Goal: Task Accomplishment & Management: Manage account settings

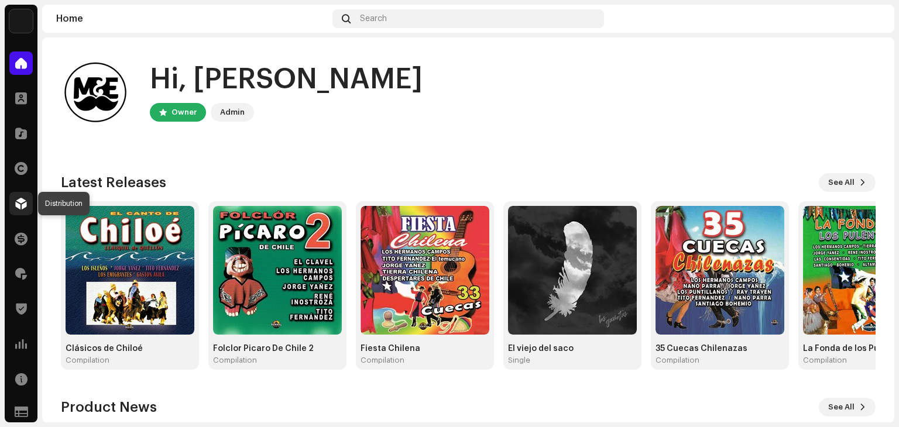
click at [25, 199] on span at bounding box center [21, 203] width 12 height 9
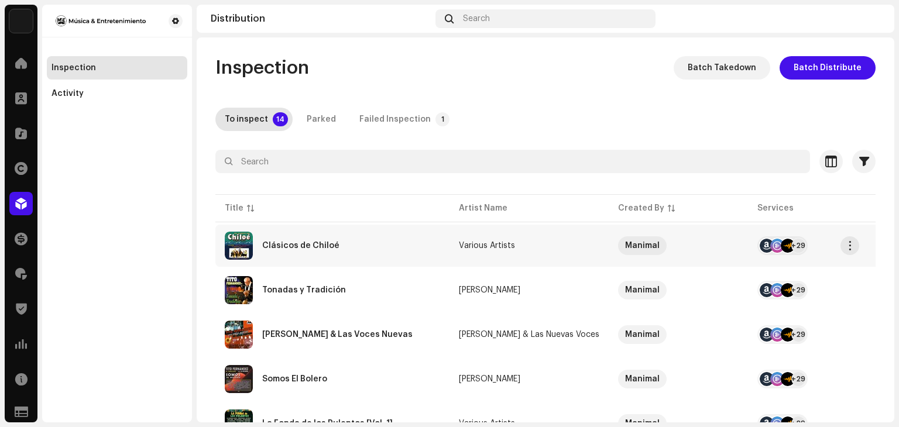
click at [307, 249] on div "Clásicos de Chiloé" at bounding box center [300, 246] width 77 height 8
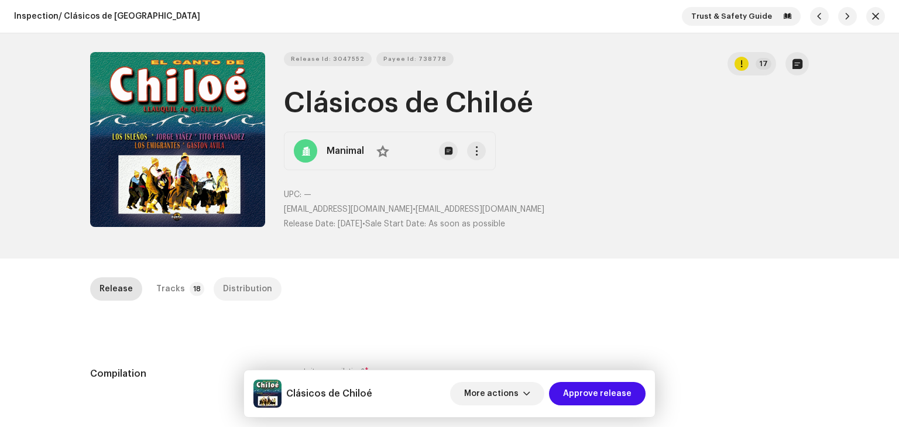
click at [248, 280] on div "Distribution" at bounding box center [247, 288] width 49 height 23
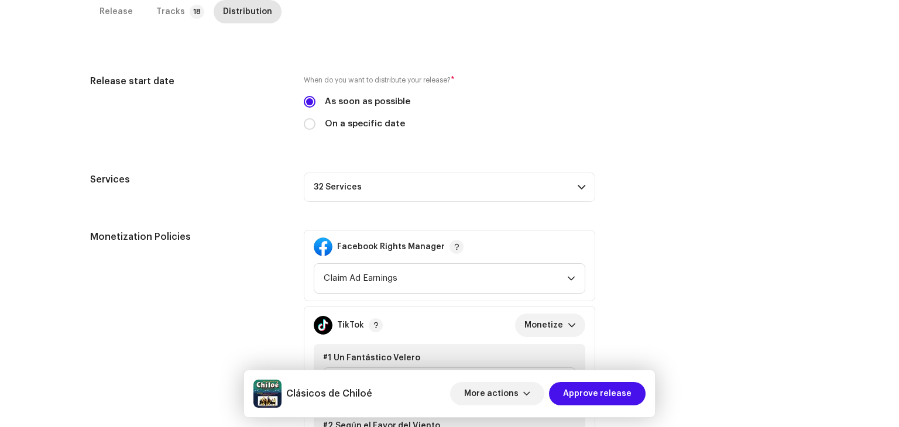
click at [555, 180] on p-accordion-header "32 Services" at bounding box center [449, 187] width 291 height 29
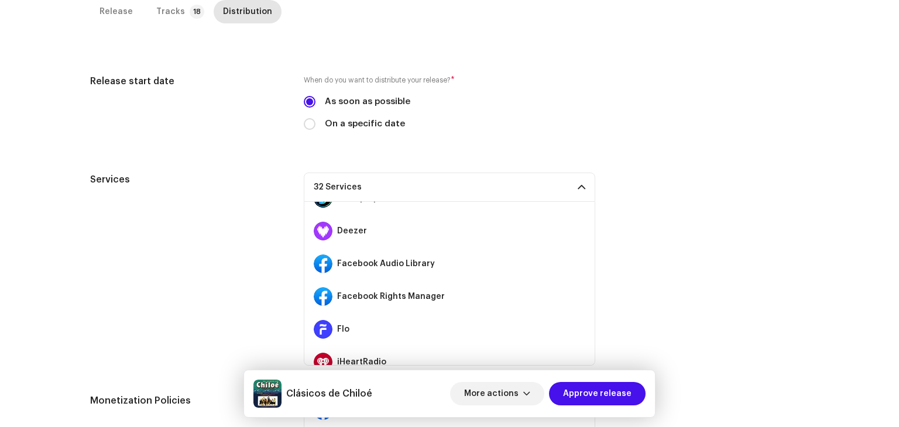
scroll to position [176, 0]
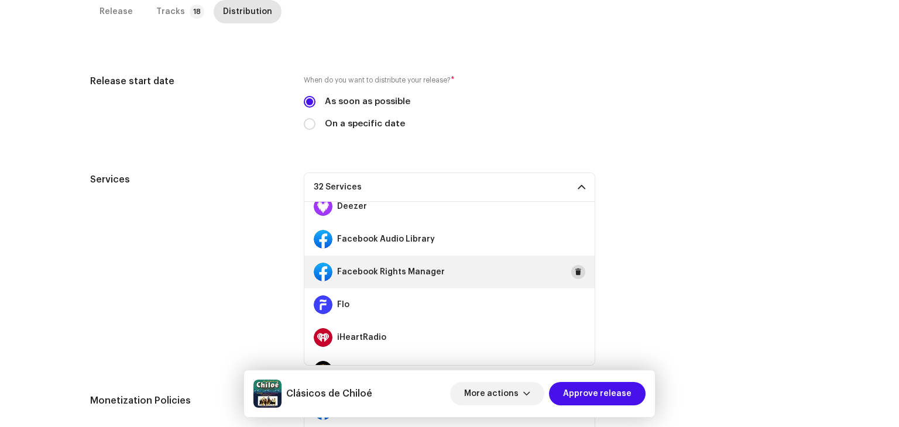
click at [574, 271] on span at bounding box center [577, 271] width 7 height 9
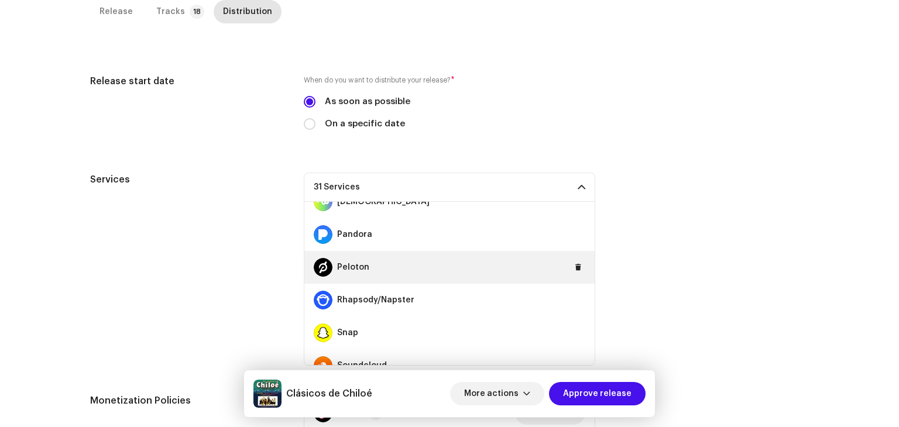
scroll to position [644, 0]
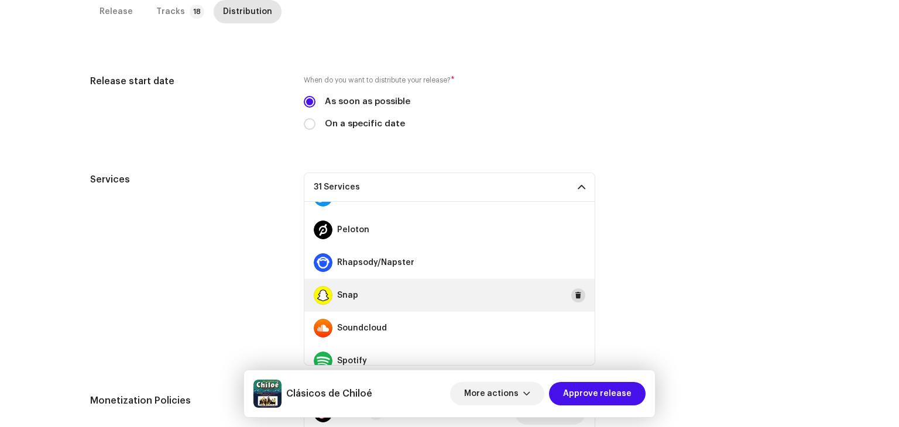
click at [574, 294] on span at bounding box center [577, 295] width 7 height 9
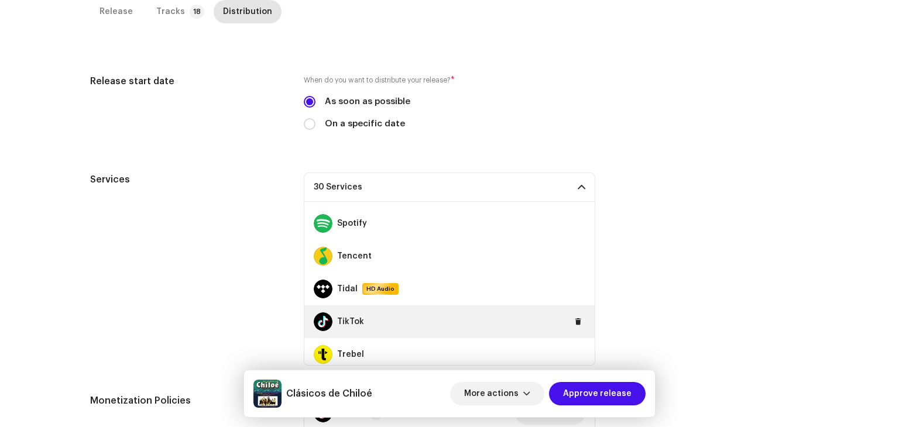
scroll to position [878, 0]
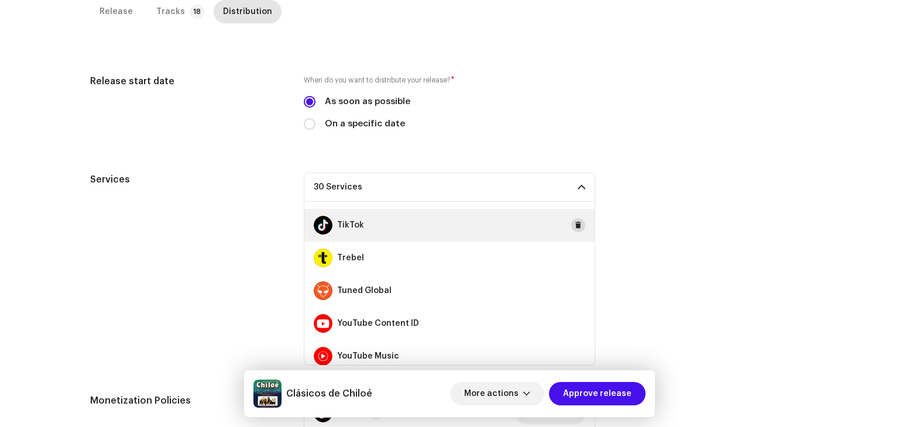
click at [574, 224] on span at bounding box center [577, 225] width 7 height 9
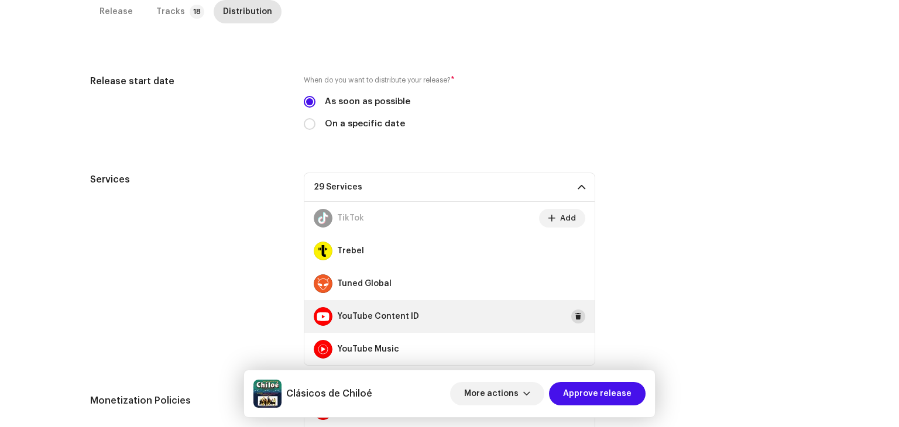
click at [574, 315] on span at bounding box center [577, 316] width 7 height 9
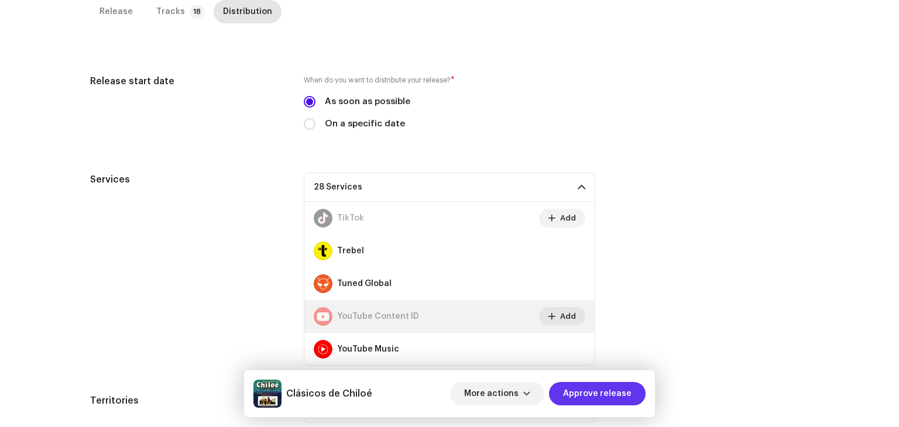
click at [610, 390] on span "Approve release" at bounding box center [597, 393] width 68 height 23
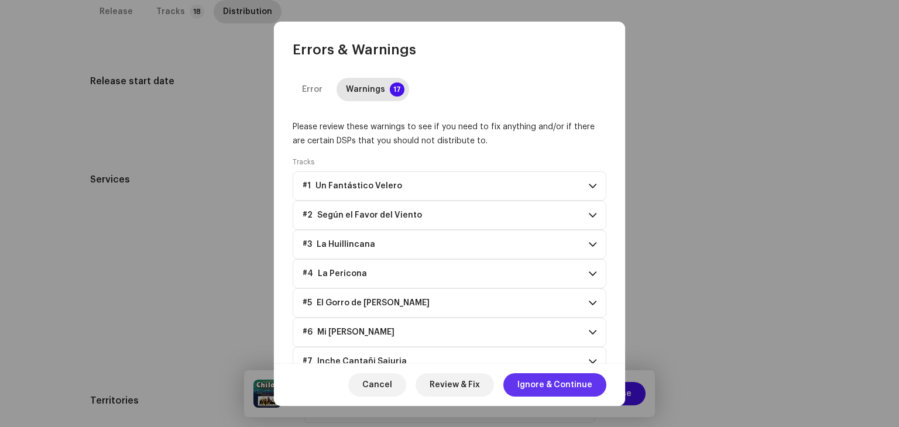
click at [570, 384] on span "Ignore & Continue" at bounding box center [554, 384] width 75 height 23
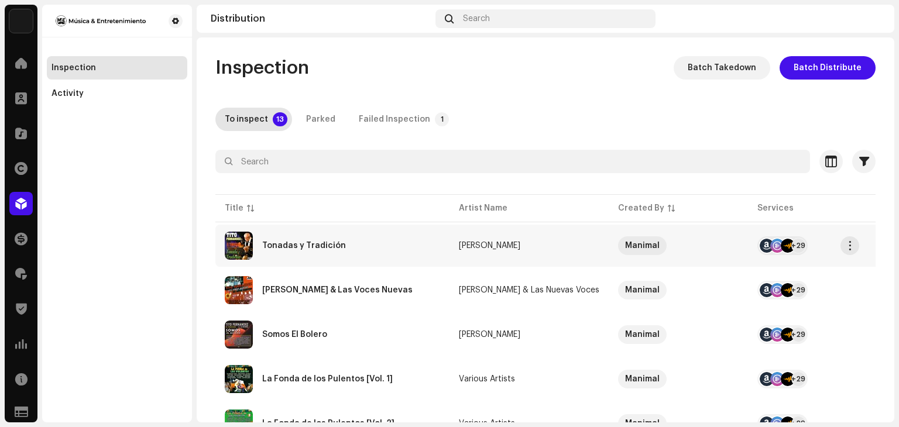
click at [410, 245] on div "Tonadas y Tradición" at bounding box center [332, 246] width 215 height 28
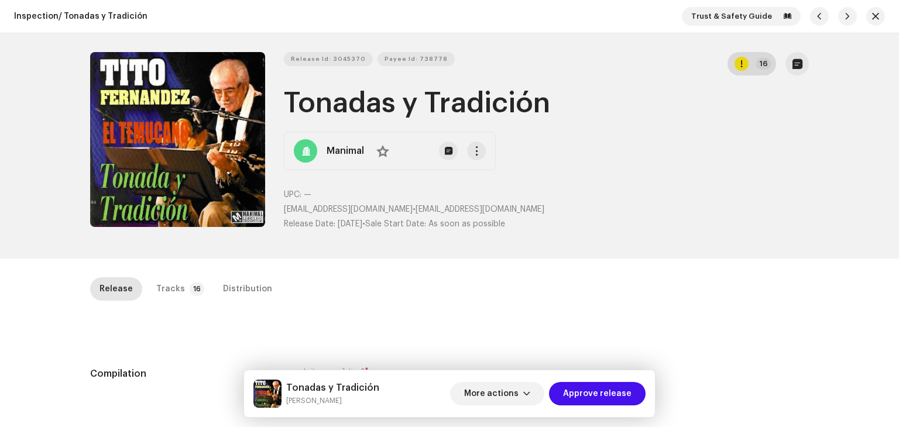
click at [747, 64] on button "16" at bounding box center [751, 63] width 49 height 23
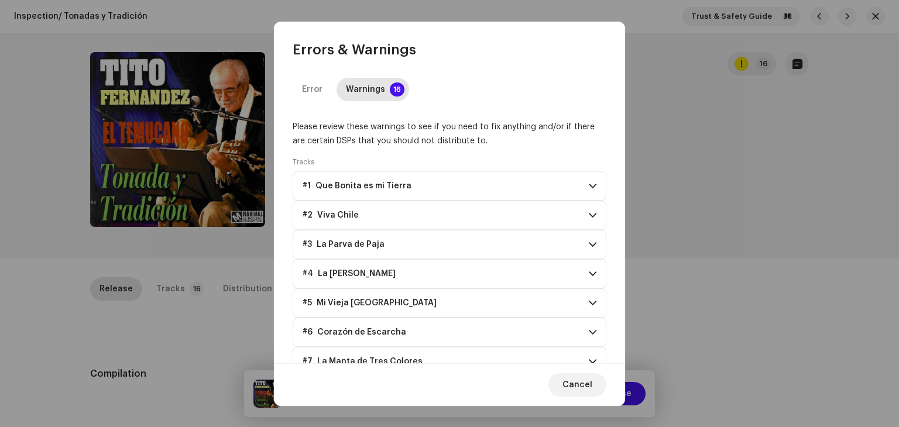
click at [566, 190] on p-accordion-header "#1 Que Bonita es mi Tierra" at bounding box center [450, 185] width 314 height 29
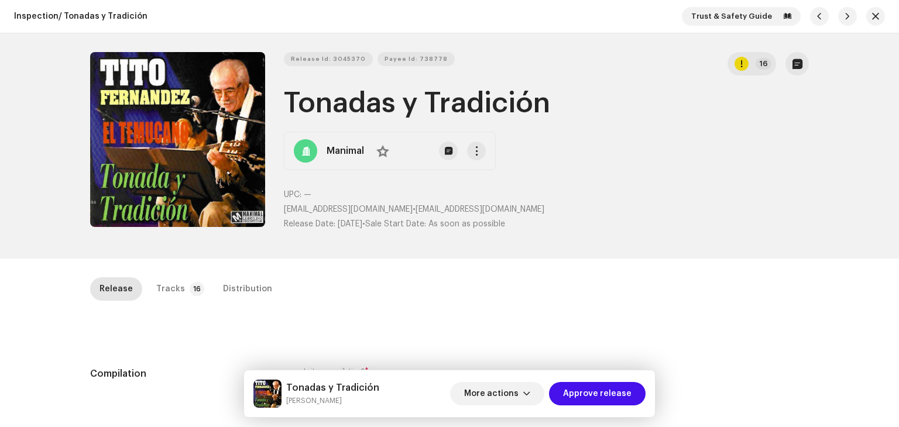
click at [791, 159] on div "Errors & Warnings Error Warnings 16 Please review these warnings to see if you …" at bounding box center [449, 213] width 899 height 427
click at [163, 290] on div "Tracks" at bounding box center [170, 288] width 29 height 23
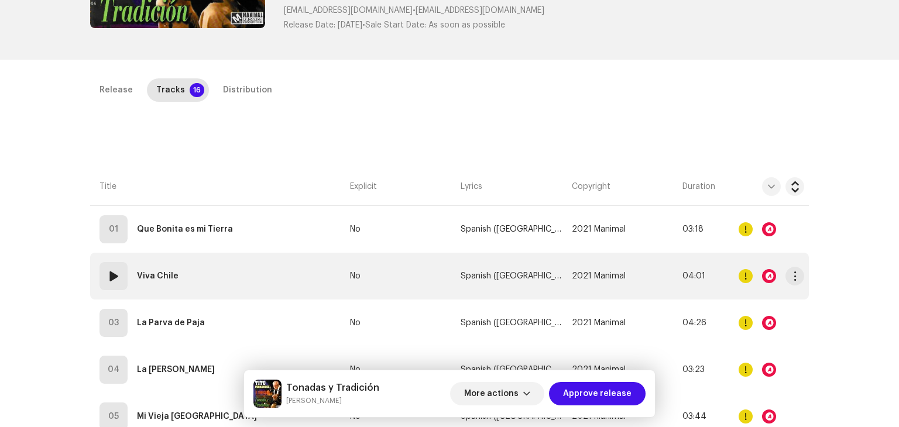
scroll to position [234, 0]
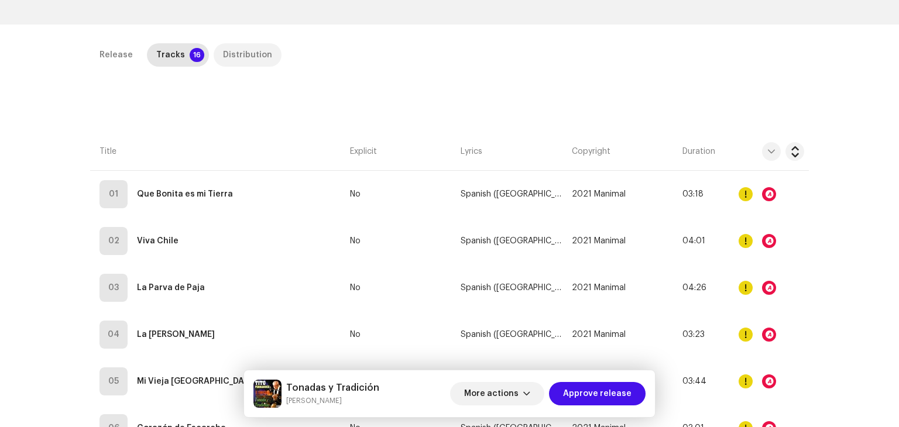
click at [243, 61] on div "Distribution" at bounding box center [247, 54] width 49 height 23
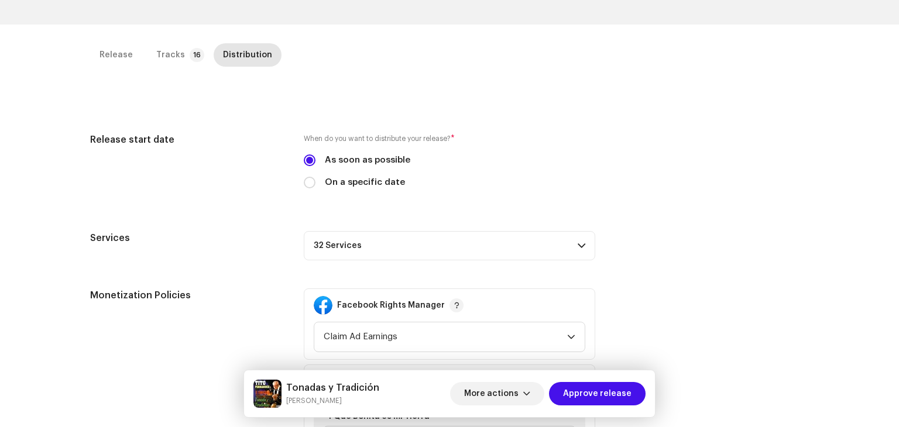
click at [583, 241] on p-accordion-header "32 Services" at bounding box center [449, 245] width 291 height 29
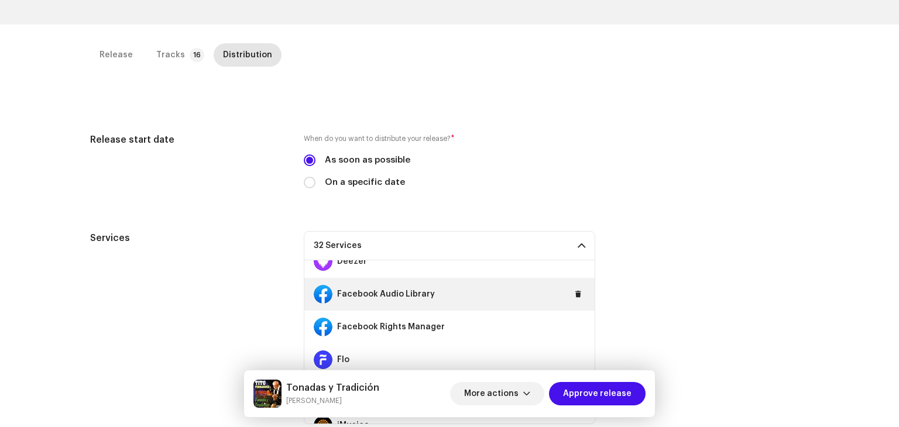
scroll to position [176, 0]
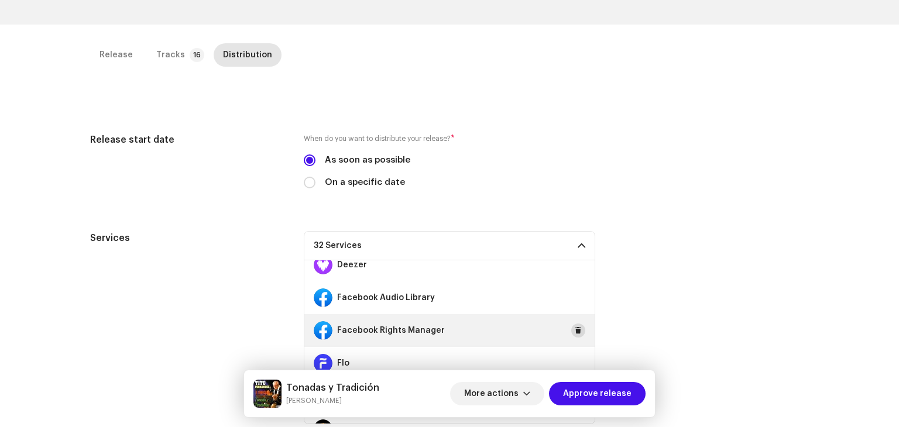
click at [574, 332] on span at bounding box center [577, 330] width 7 height 9
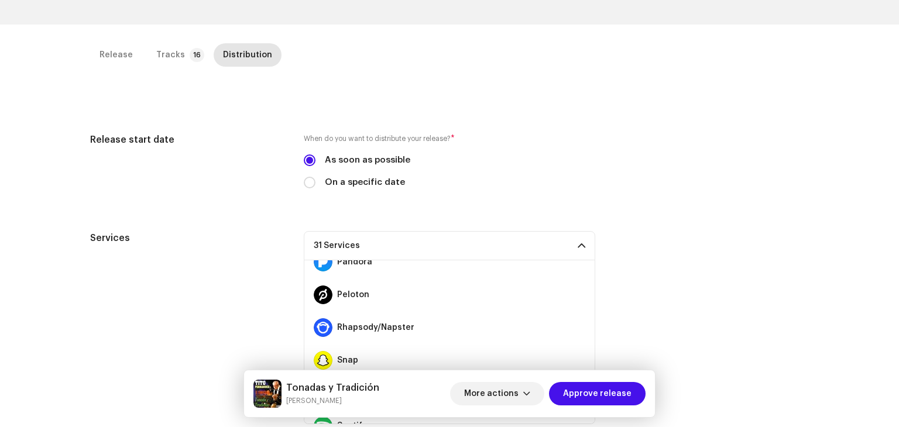
scroll to position [644, 0]
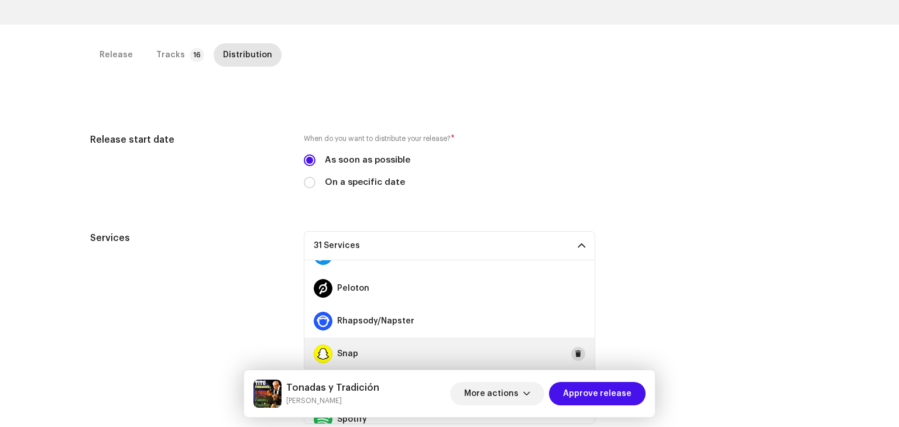
click at [575, 353] on span at bounding box center [577, 353] width 7 height 9
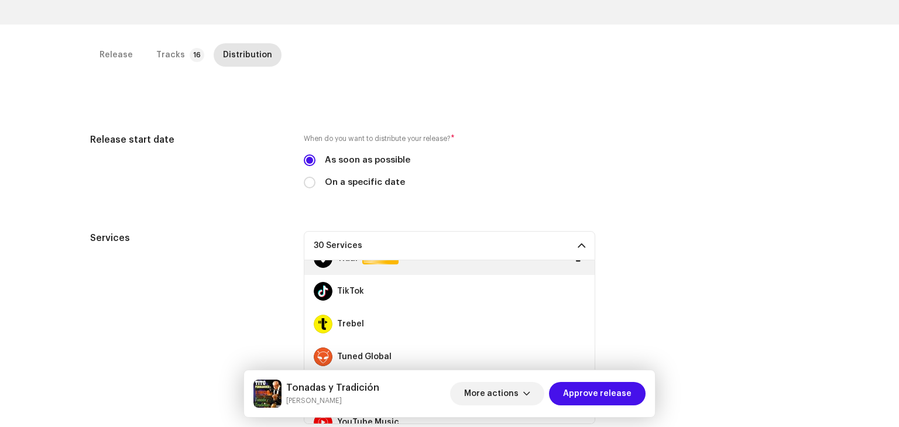
scroll to position [878, 0]
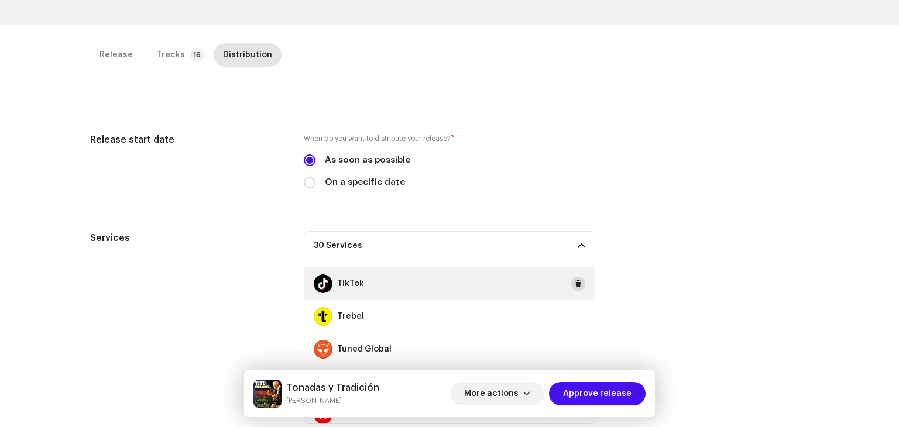
click at [574, 283] on span at bounding box center [577, 283] width 7 height 9
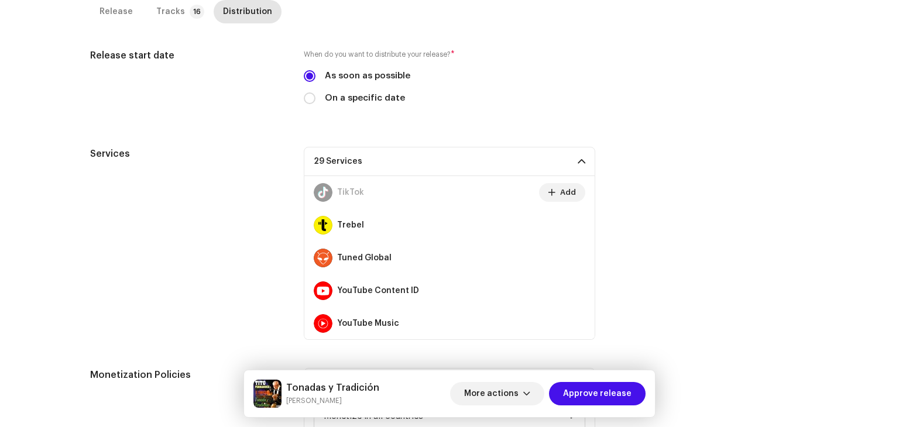
scroll to position [351, 0]
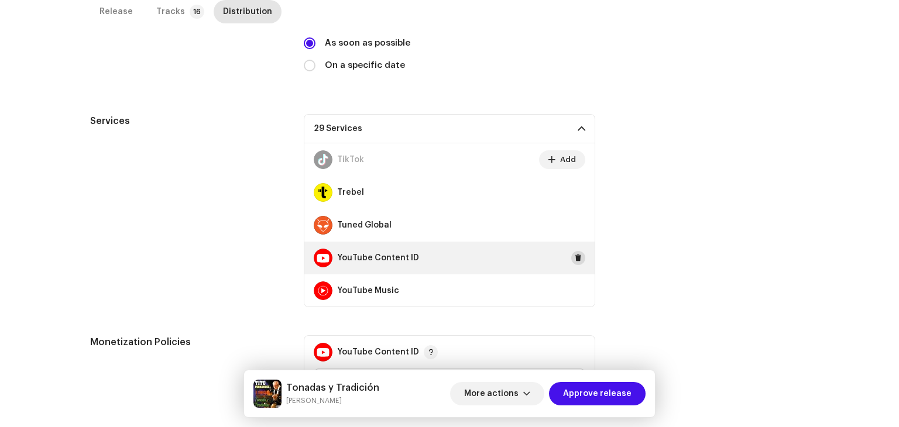
click at [574, 259] on span at bounding box center [577, 257] width 7 height 9
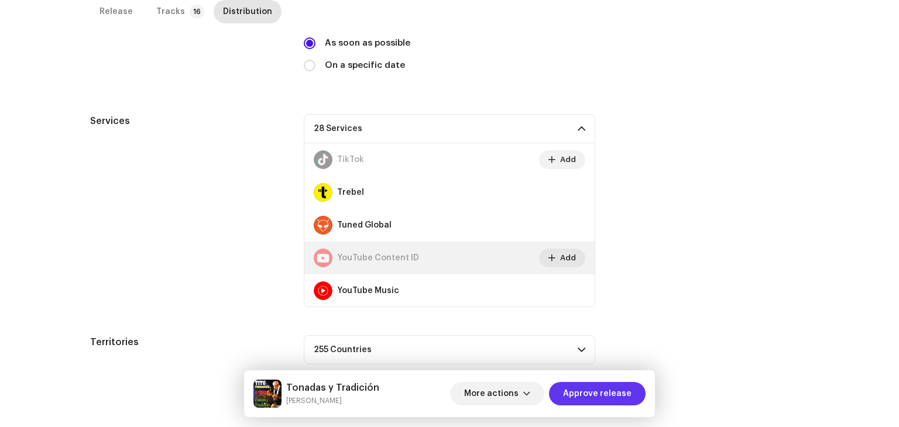
click at [628, 400] on span "Approve release" at bounding box center [597, 393] width 68 height 23
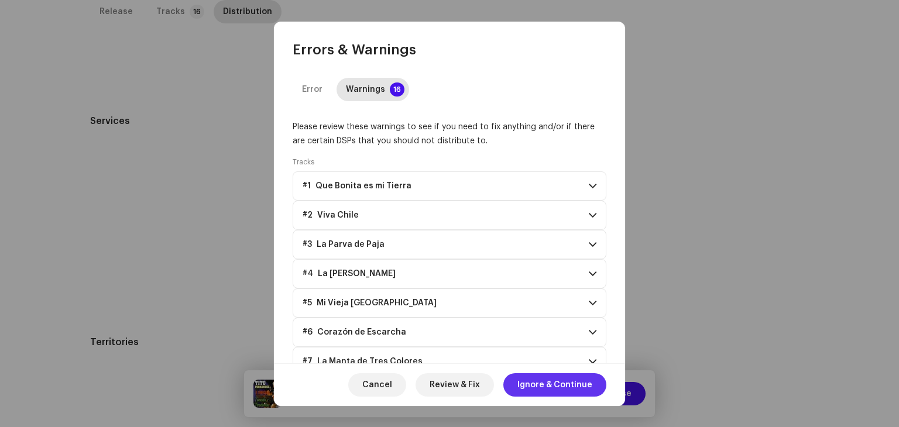
click at [568, 375] on span "Ignore & Continue" at bounding box center [554, 384] width 75 height 23
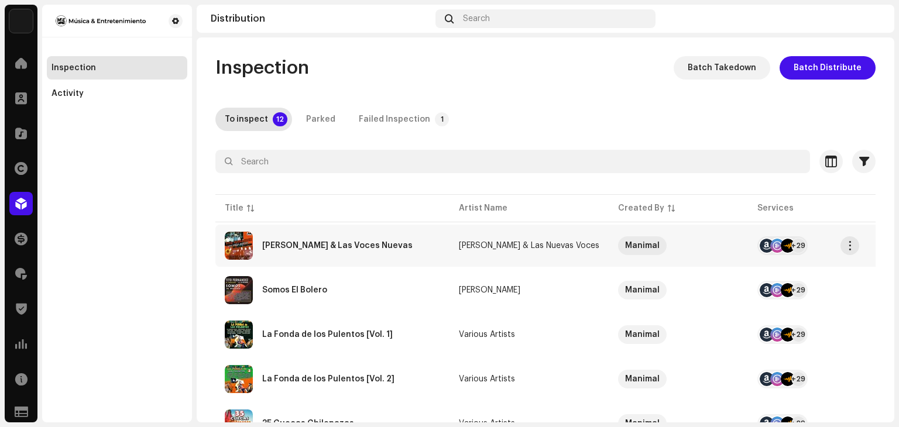
click at [391, 253] on div "Tito Fernández & Las Voces Nuevas" at bounding box center [332, 246] width 215 height 28
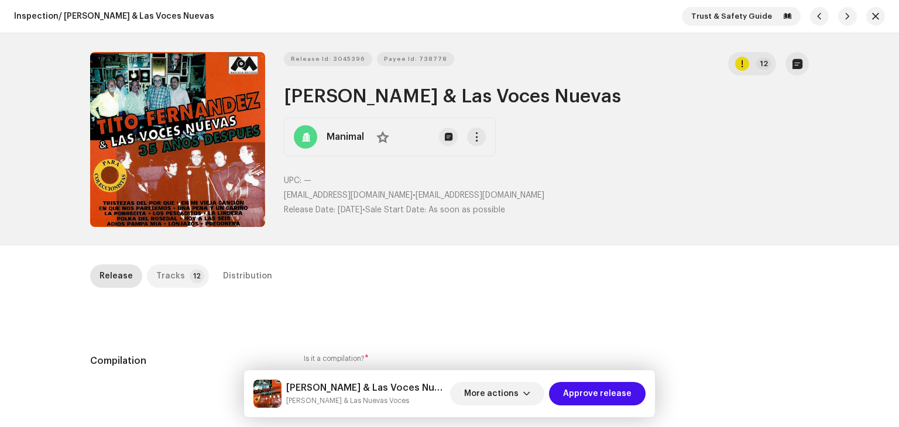
click at [178, 279] on p-tab "Tracks 12" at bounding box center [178, 275] width 62 height 23
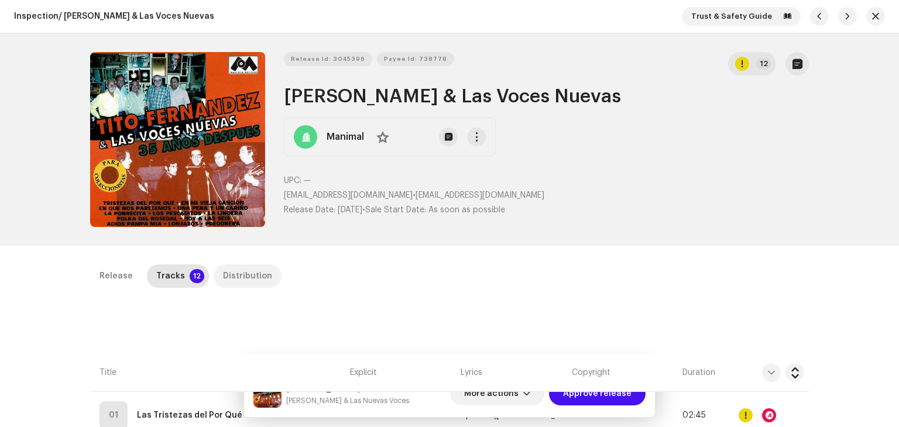
click at [236, 280] on div "Distribution" at bounding box center [247, 275] width 49 height 23
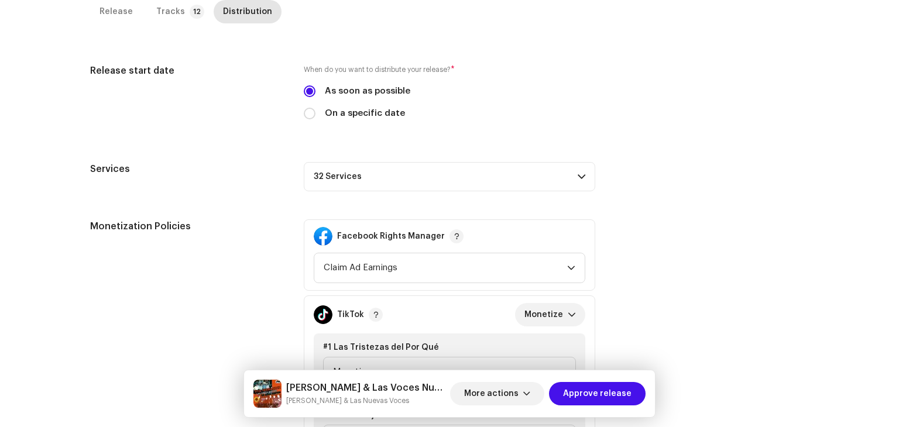
scroll to position [293, 0]
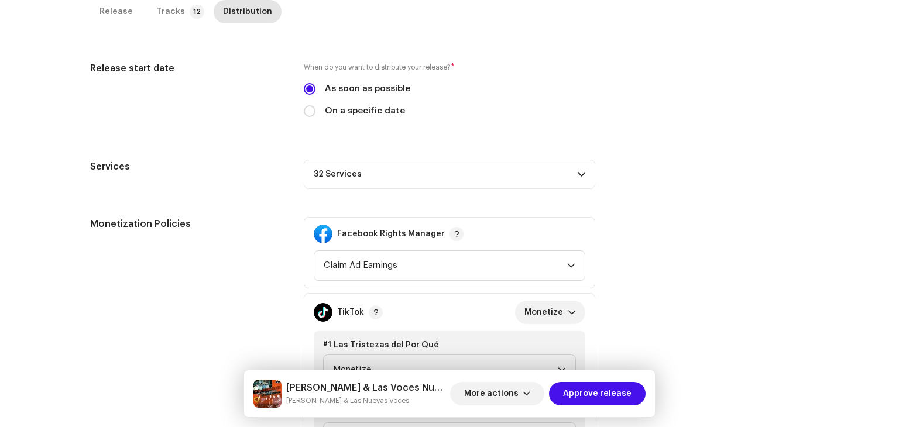
click at [578, 174] on span at bounding box center [581, 174] width 8 height 9
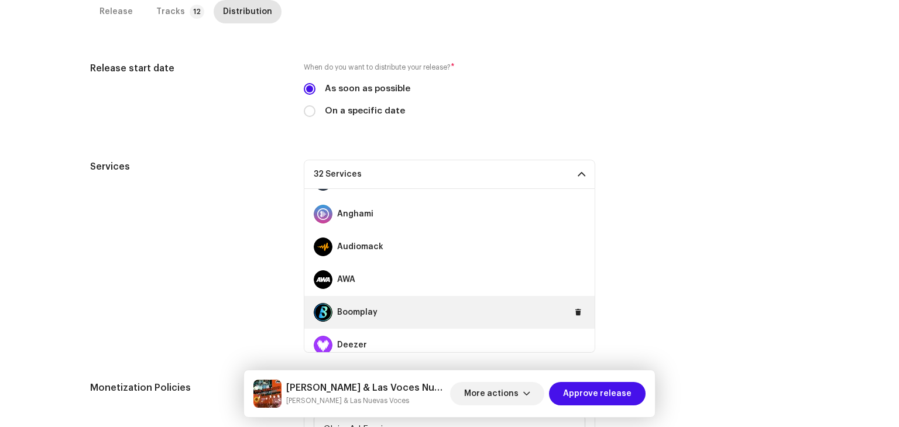
scroll to position [117, 0]
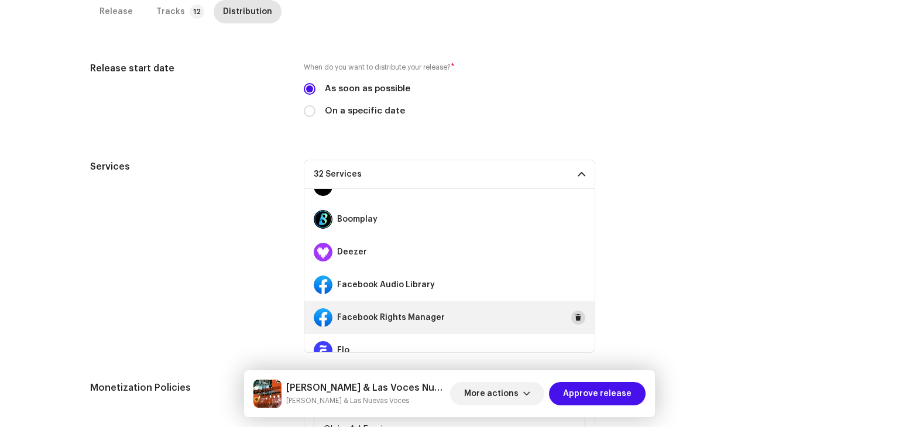
click at [574, 313] on span at bounding box center [577, 317] width 7 height 9
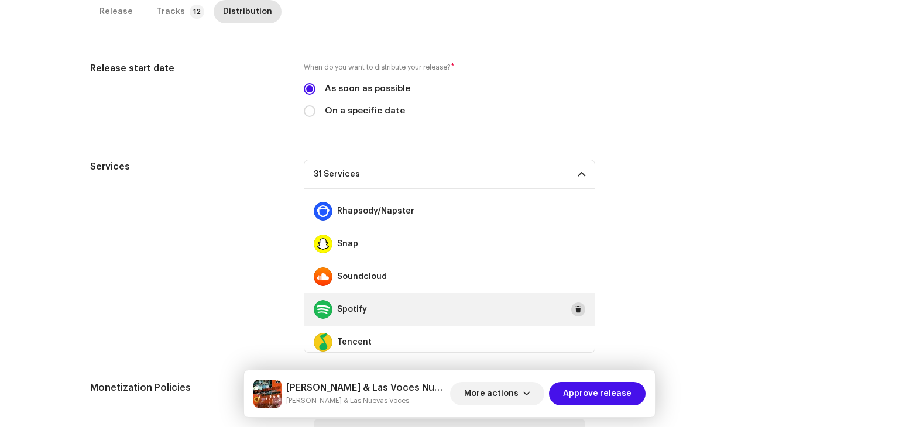
scroll to position [702, 0]
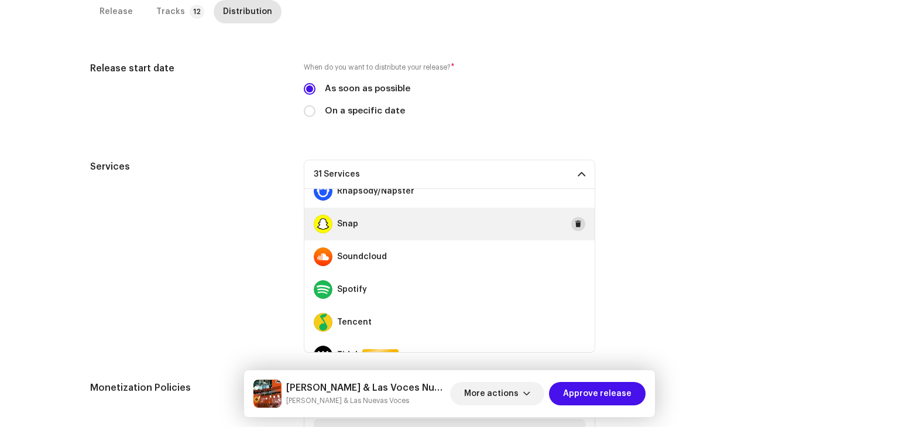
click at [574, 228] on span at bounding box center [577, 223] width 7 height 9
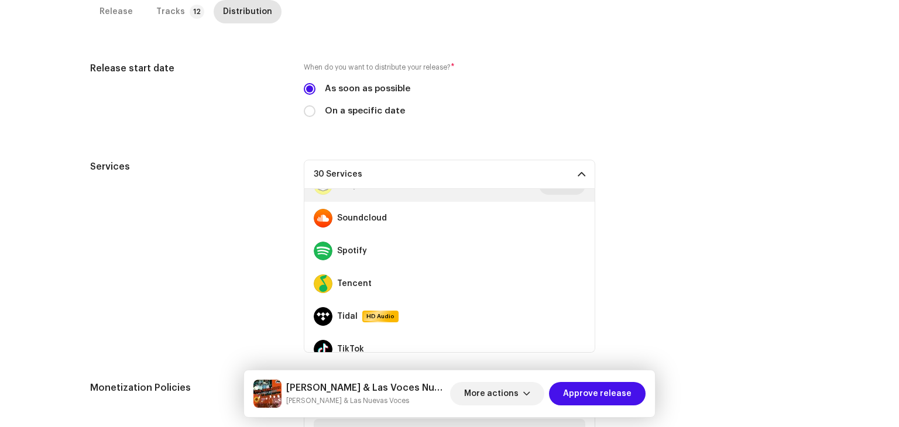
scroll to position [878, 0]
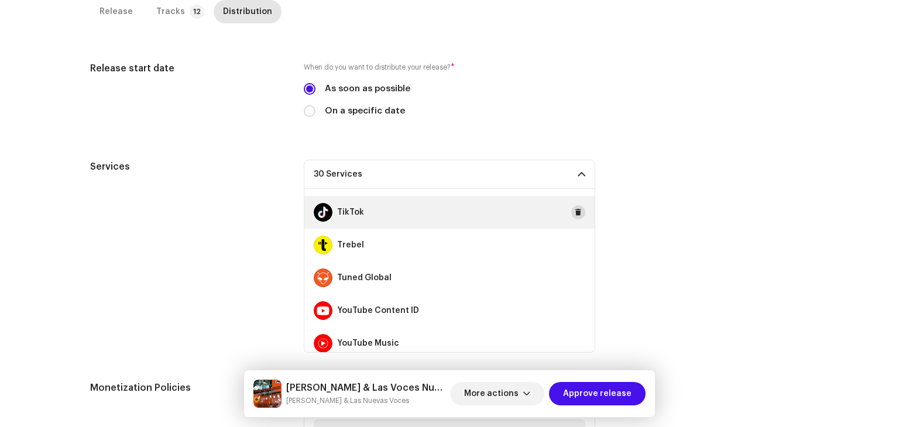
click at [574, 215] on span at bounding box center [577, 212] width 7 height 9
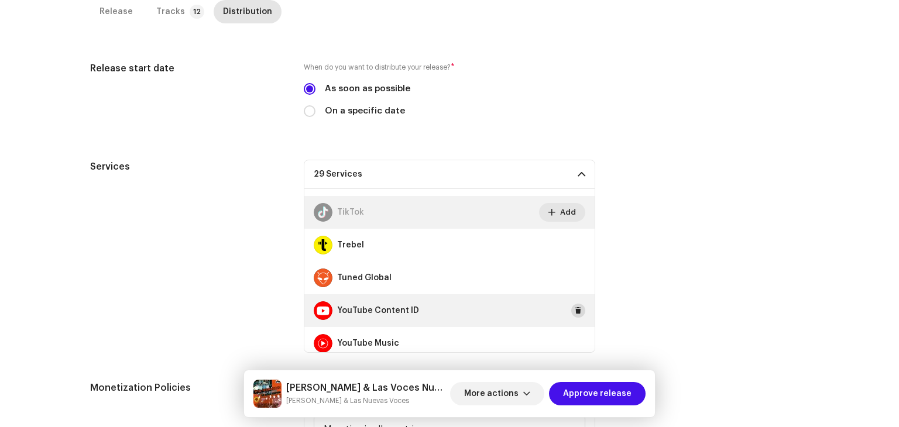
click at [574, 312] on span at bounding box center [577, 310] width 7 height 9
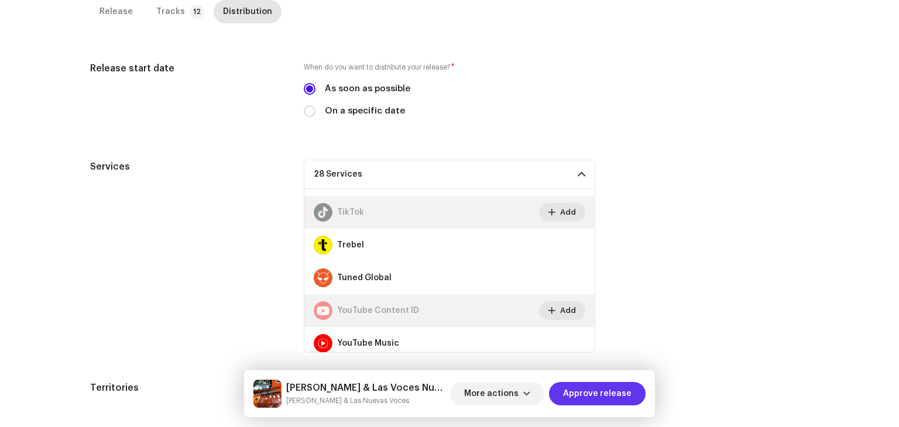
click at [624, 388] on span "Approve release" at bounding box center [597, 393] width 68 height 23
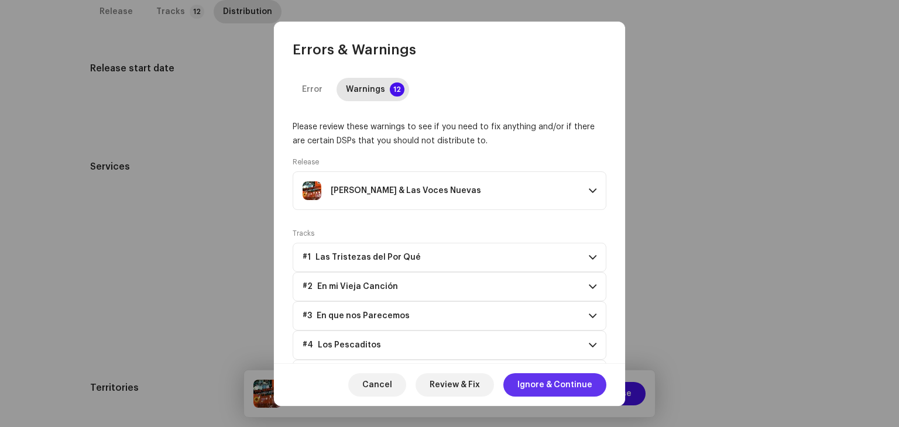
click at [572, 380] on span "Ignore & Continue" at bounding box center [554, 384] width 75 height 23
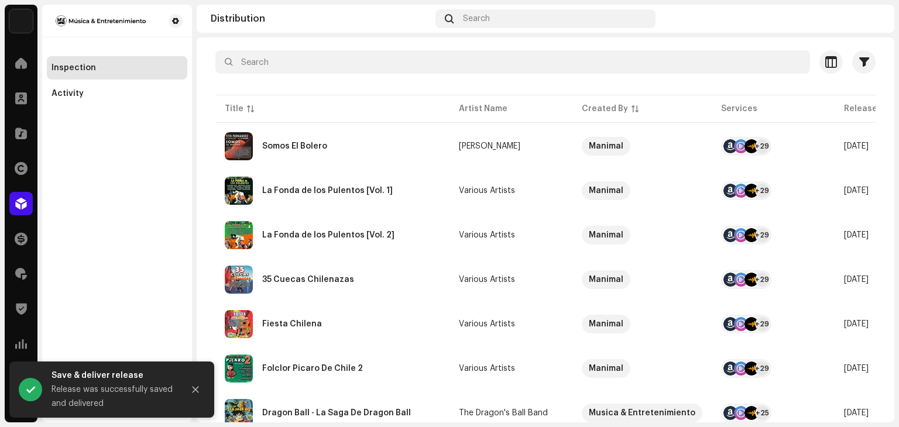
scroll to position [59, 0]
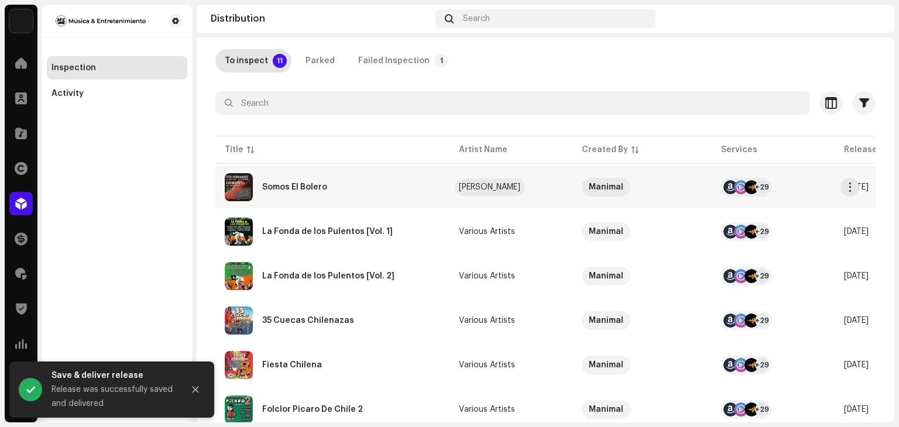
click at [484, 188] on div "[PERSON_NAME]" at bounding box center [489, 187] width 61 height 8
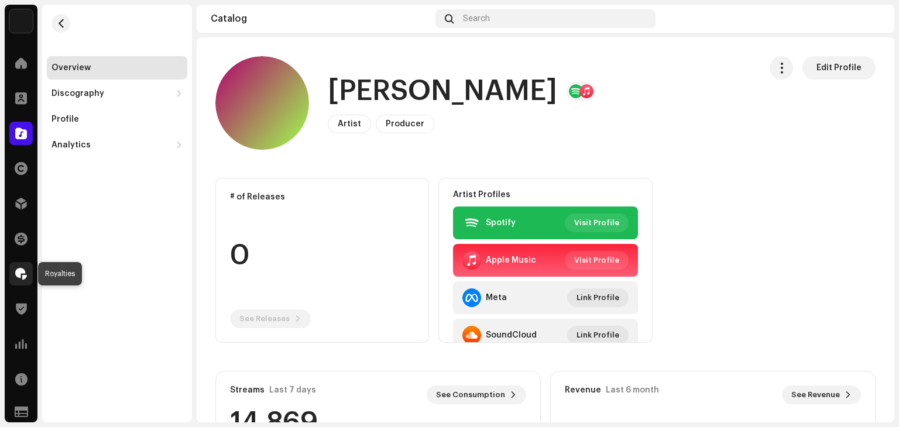
click at [16, 269] on span at bounding box center [21, 273] width 12 height 9
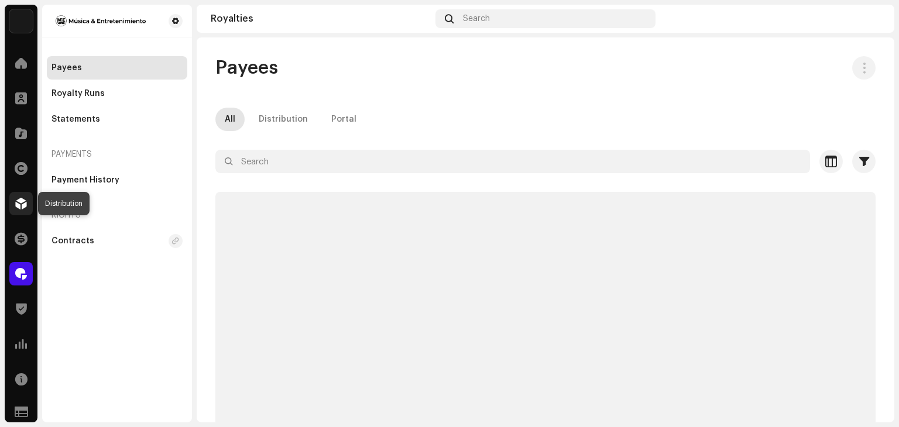
click at [16, 192] on div at bounding box center [20, 203] width 23 height 23
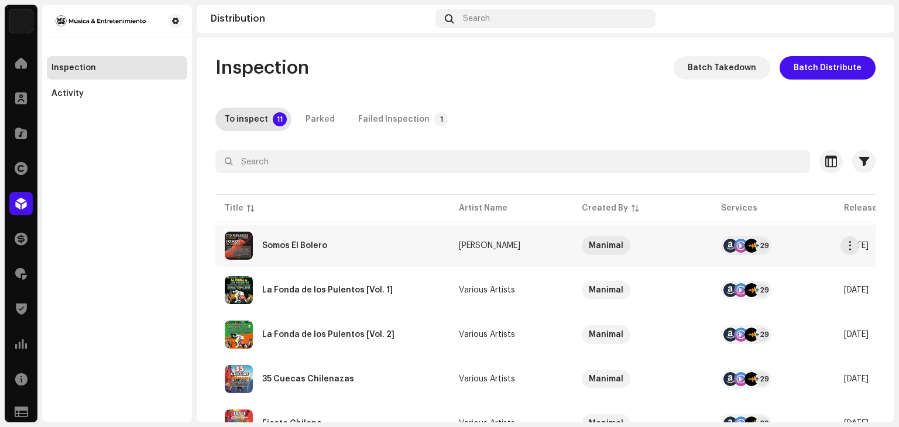
click at [374, 240] on div "Somos El Bolero" at bounding box center [332, 246] width 215 height 28
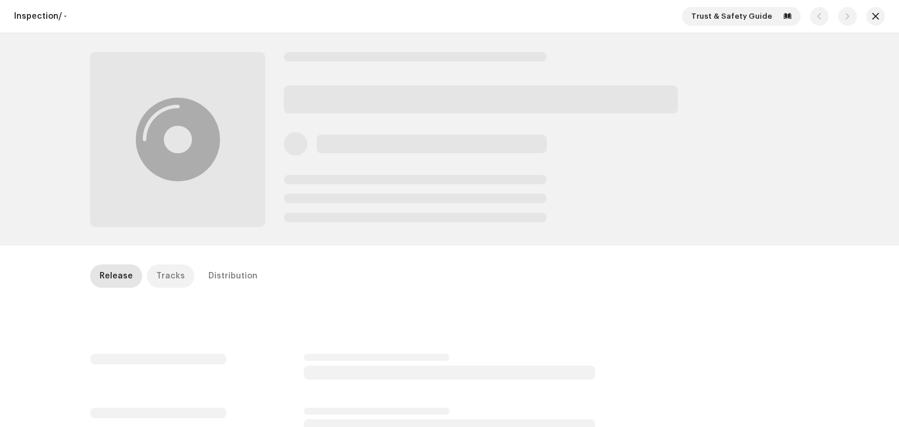
click at [167, 277] on div "Tracks" at bounding box center [170, 275] width 29 height 23
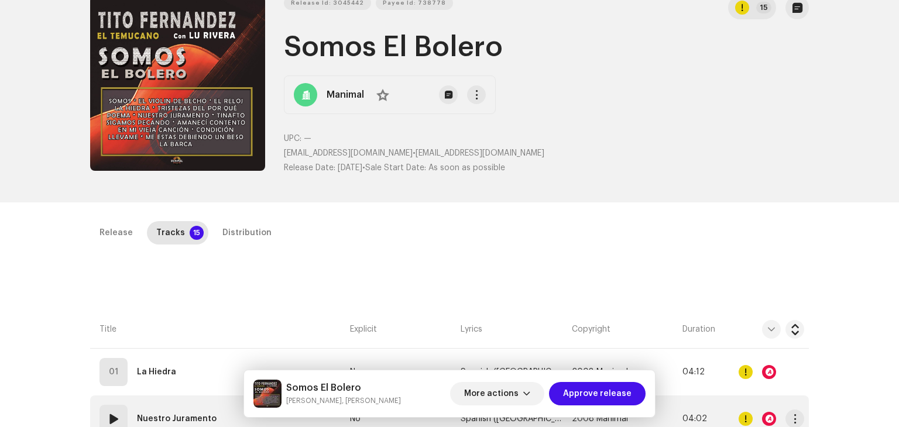
scroll to position [176, 0]
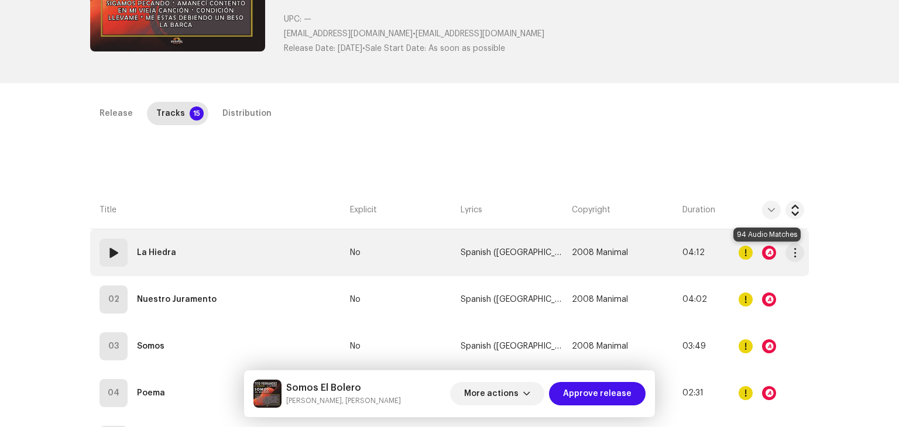
click at [767, 256] on div at bounding box center [769, 253] width 14 height 14
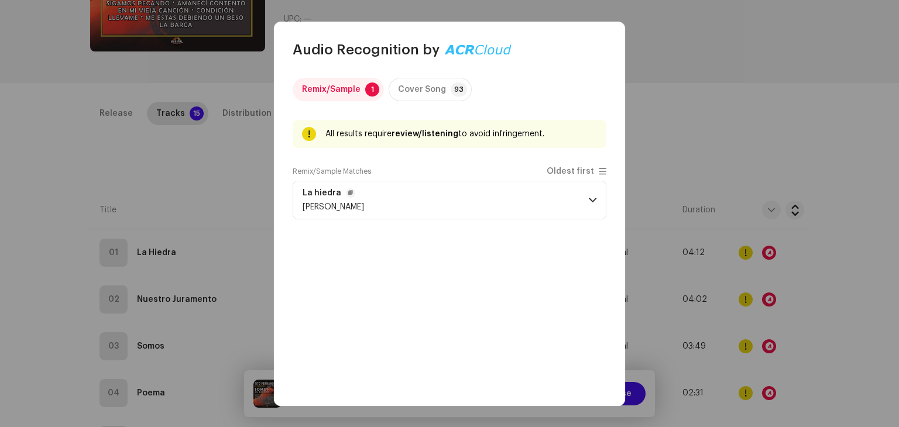
click at [580, 198] on p-accordion-header "La hiedra [PERSON_NAME]" at bounding box center [450, 200] width 314 height 39
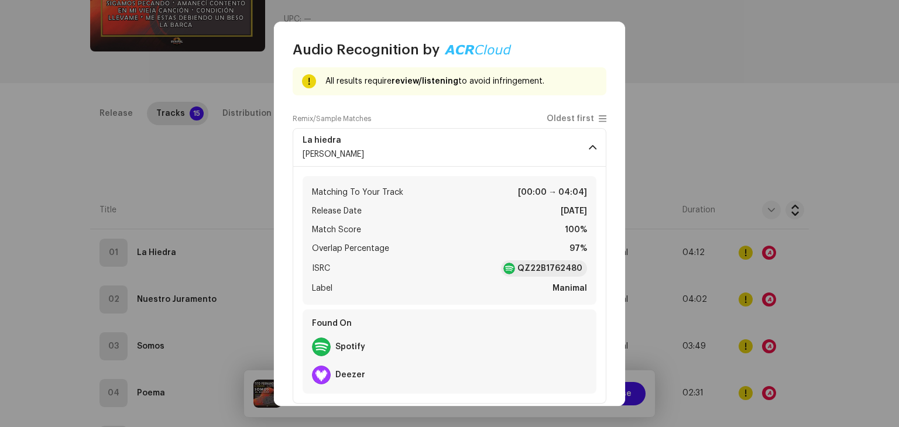
scroll to position [68, 0]
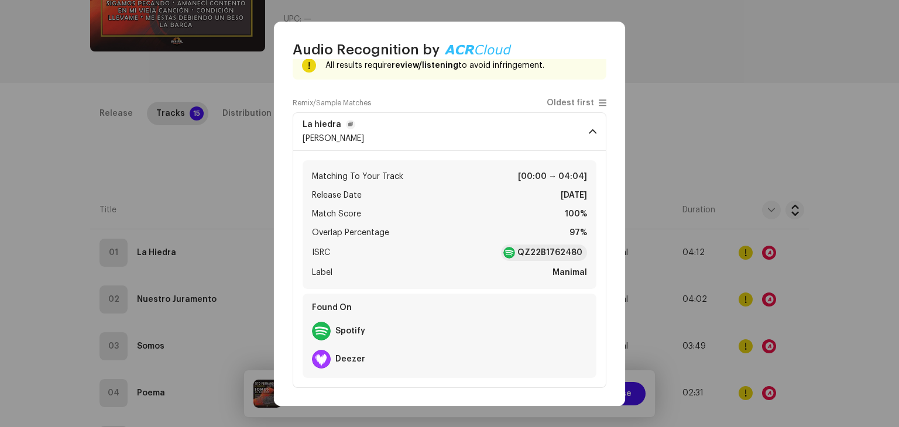
click at [589, 129] on span at bounding box center [593, 131] width 8 height 9
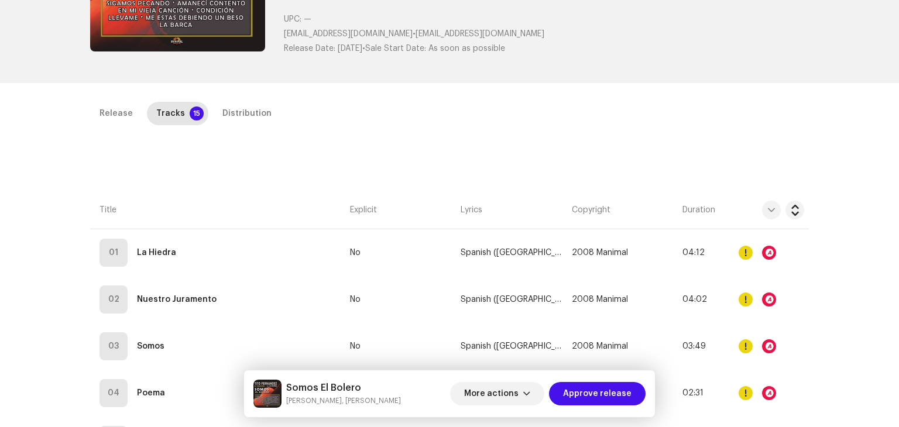
click at [735, 120] on div "Audio Recognition by Remix/Sample 1 Cover Song 93 All results require review/li…" at bounding box center [449, 213] width 899 height 427
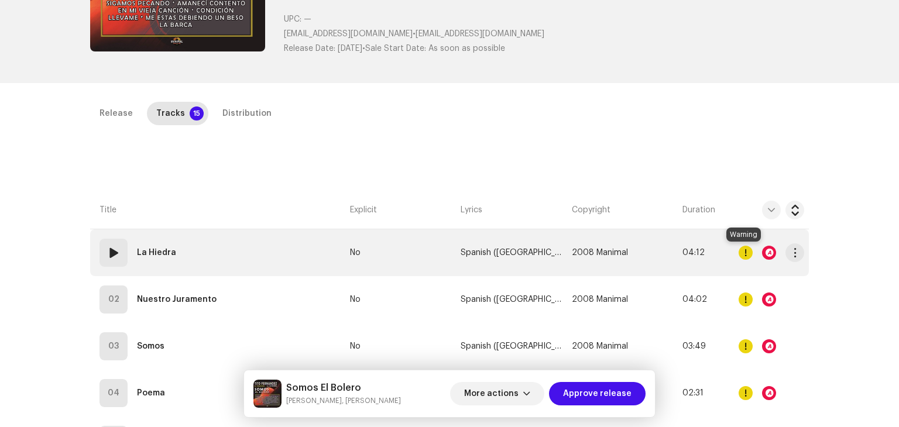
click at [744, 253] on div at bounding box center [745, 253] width 14 height 14
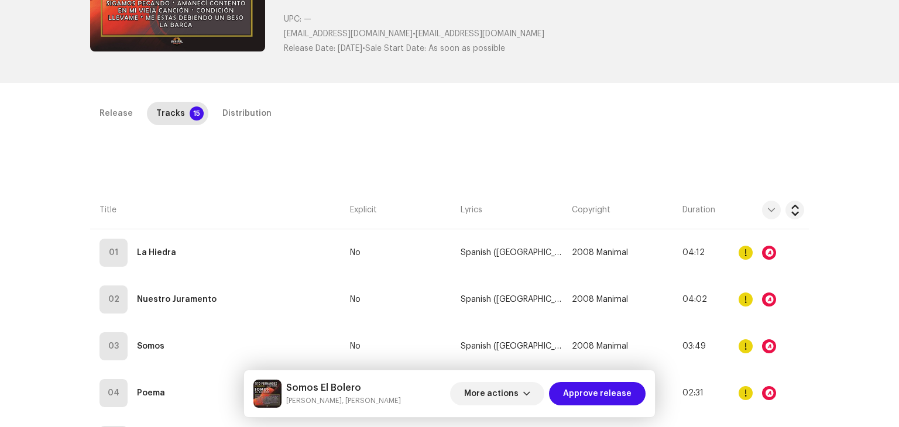
click at [725, 125] on div "Errors & Warnings Error Warnings 1 Please review these warnings to see if you n…" at bounding box center [449, 213] width 899 height 427
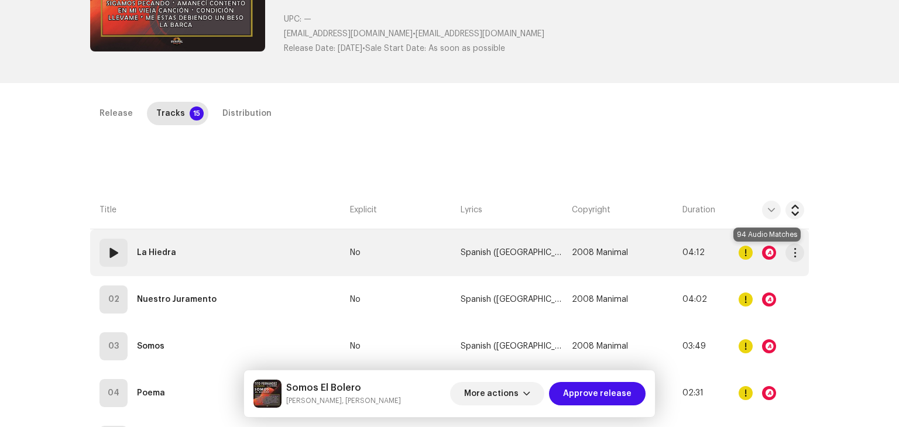
click at [770, 253] on div at bounding box center [769, 253] width 14 height 14
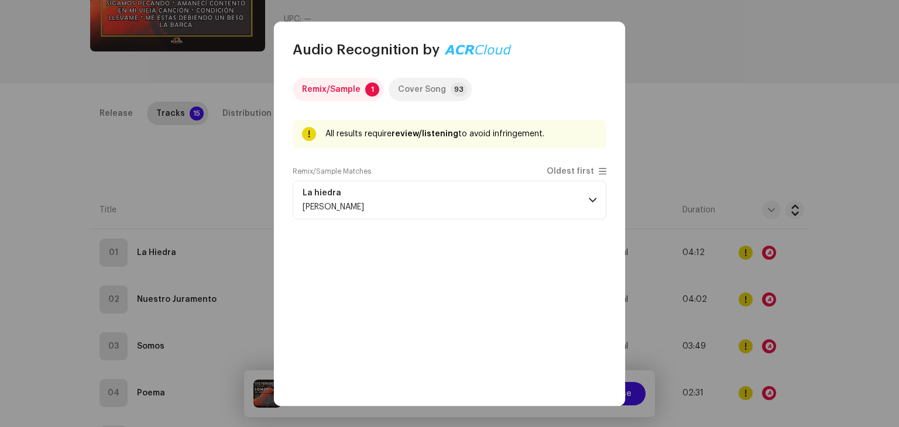
click at [456, 90] on p-badge "93" at bounding box center [458, 89] width 16 height 14
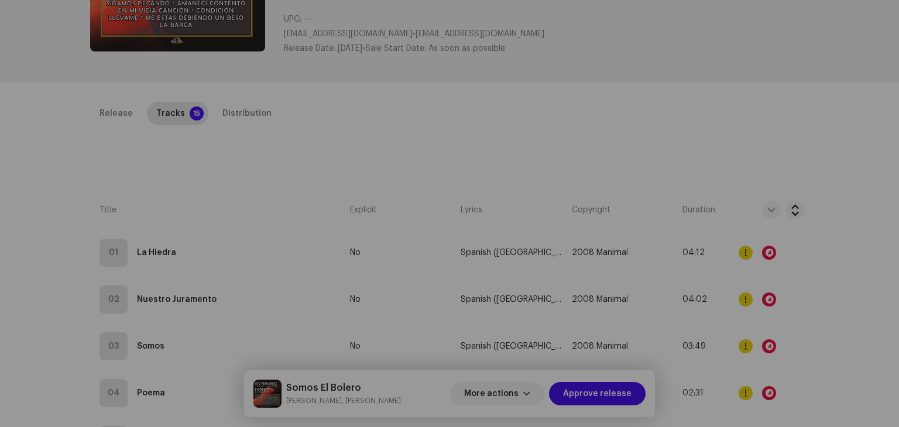
click at [739, 94] on div "Audio Recognition by Remix/Sample 1 Cover Song 93 All results require review/li…" at bounding box center [449, 213] width 899 height 427
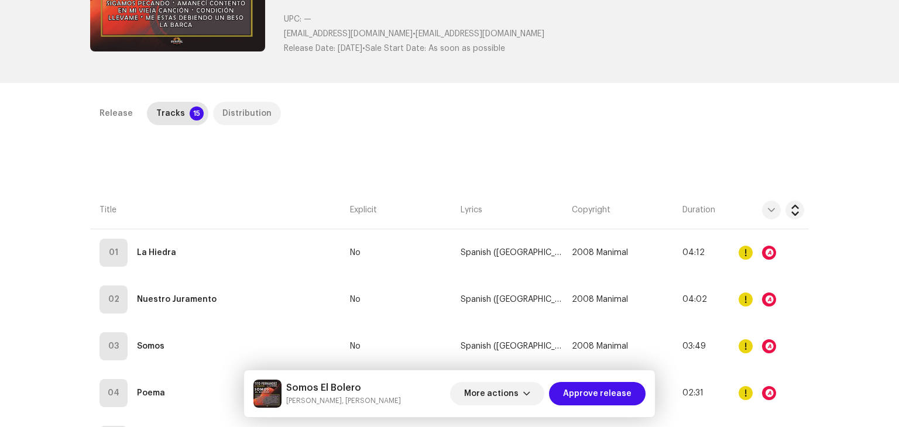
click at [234, 113] on div "Distribution" at bounding box center [246, 113] width 49 height 23
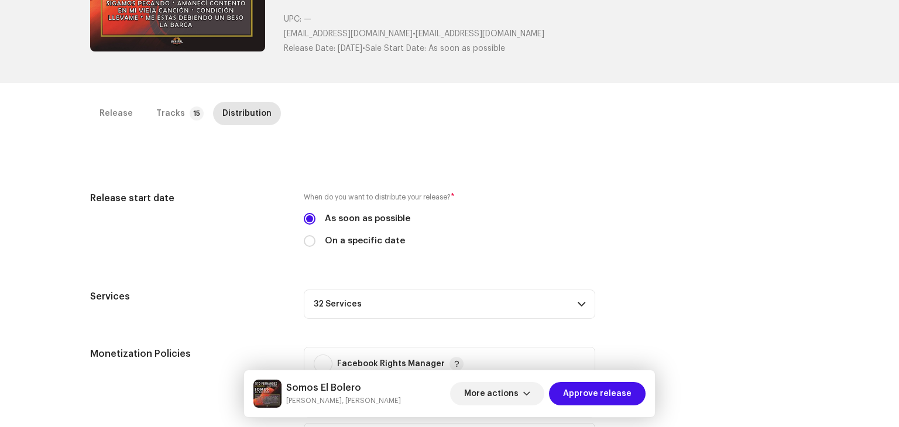
scroll to position [410, 0]
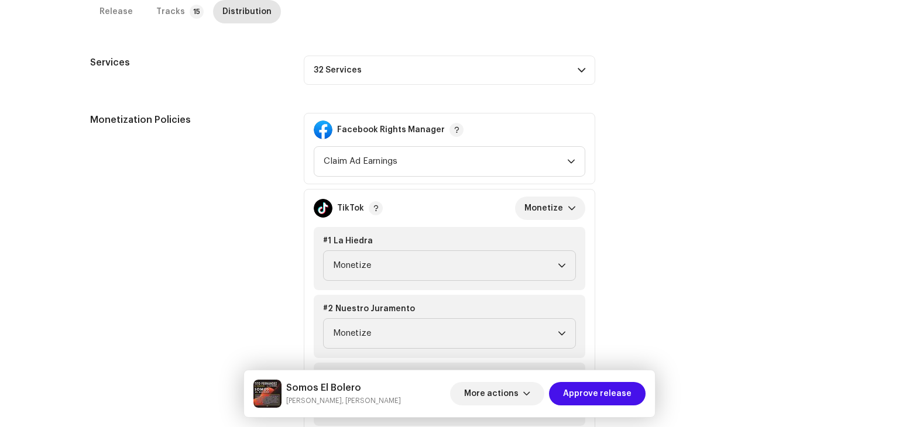
click at [570, 75] on p-accordion-header "32 Services" at bounding box center [449, 70] width 291 height 29
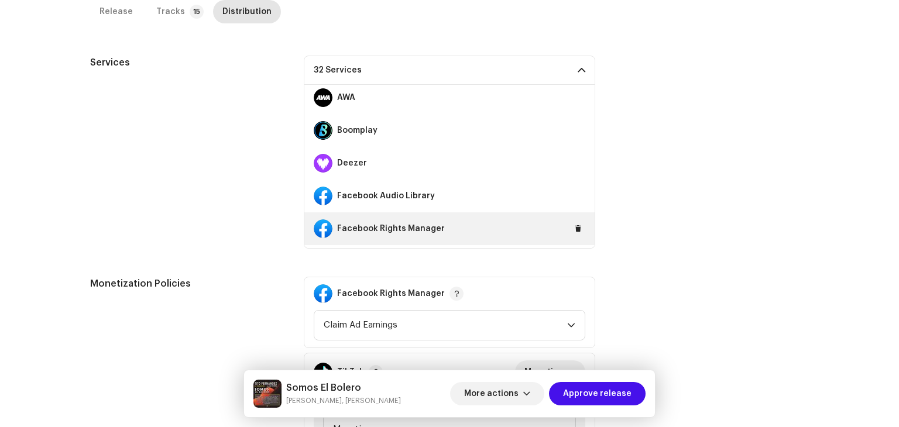
scroll to position [234, 0]
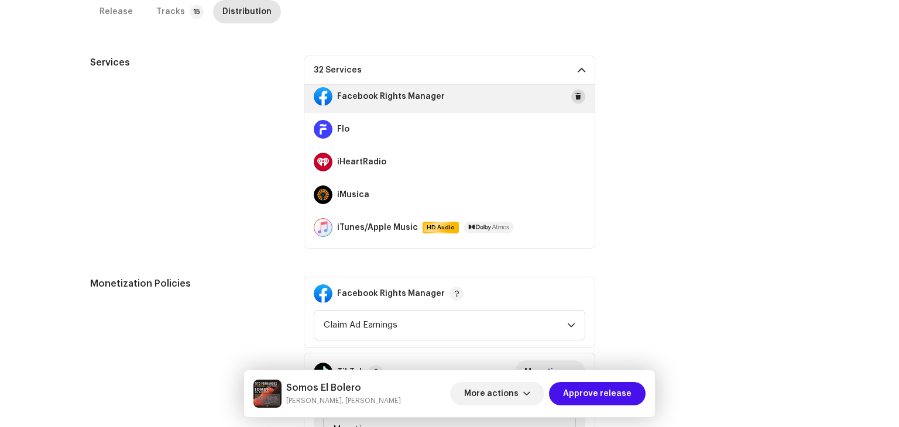
click at [574, 99] on span at bounding box center [577, 96] width 7 height 9
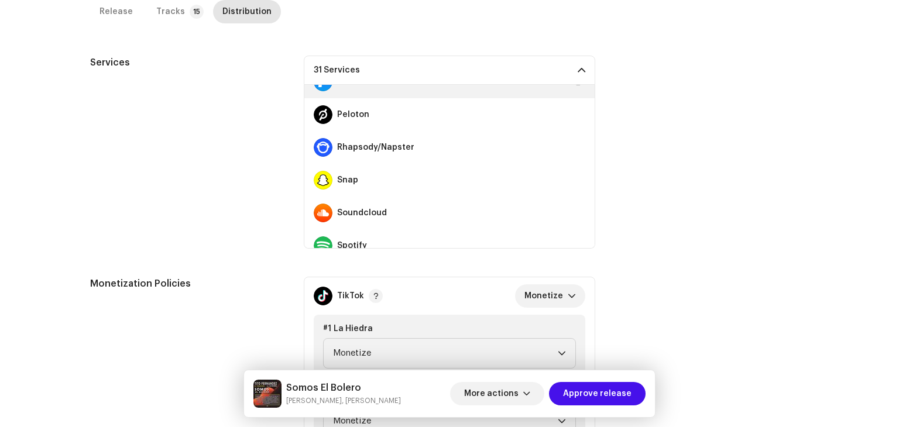
scroll to position [702, 0]
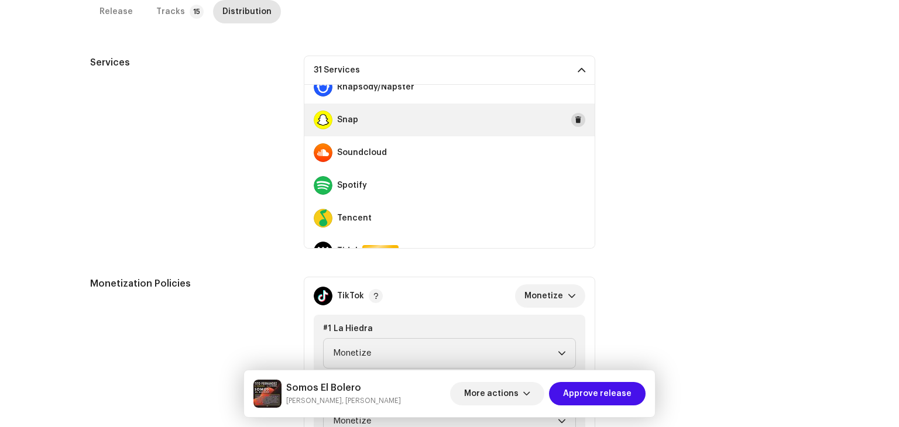
click at [574, 119] on span at bounding box center [577, 119] width 7 height 9
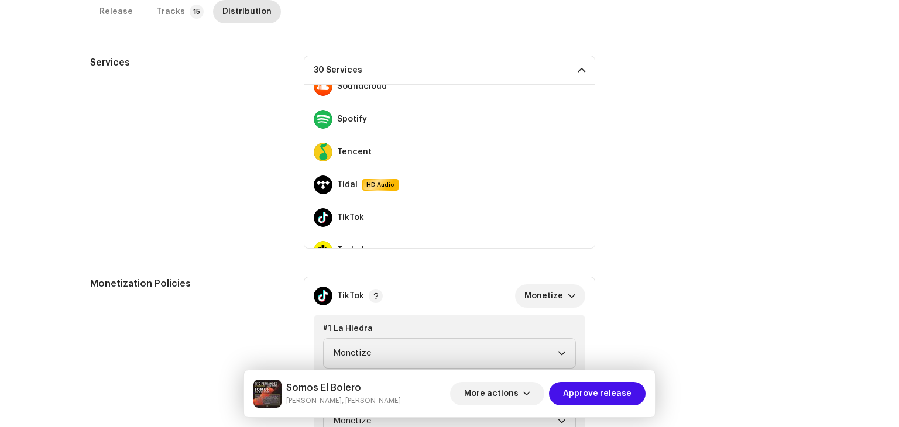
scroll to position [819, 0]
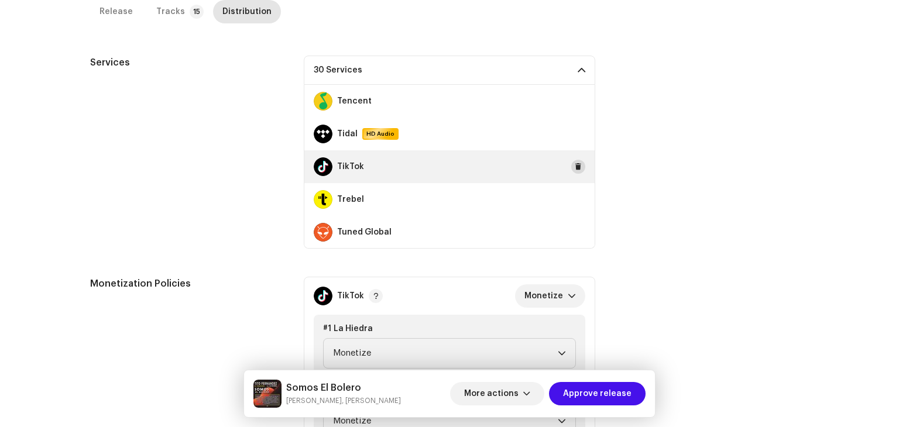
click at [574, 164] on span at bounding box center [577, 166] width 7 height 9
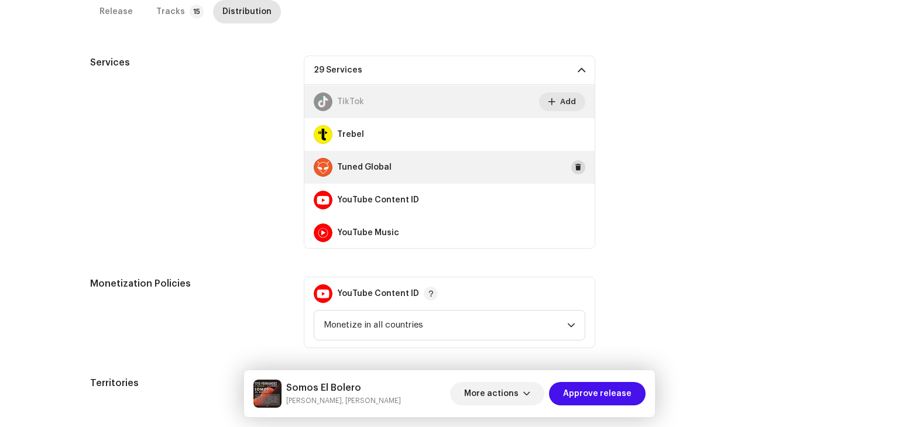
scroll to position [885, 0]
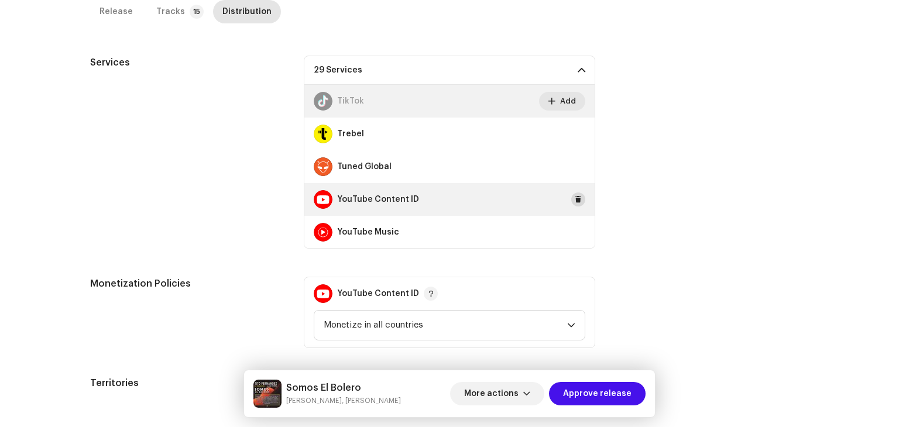
click at [574, 197] on span at bounding box center [577, 199] width 7 height 9
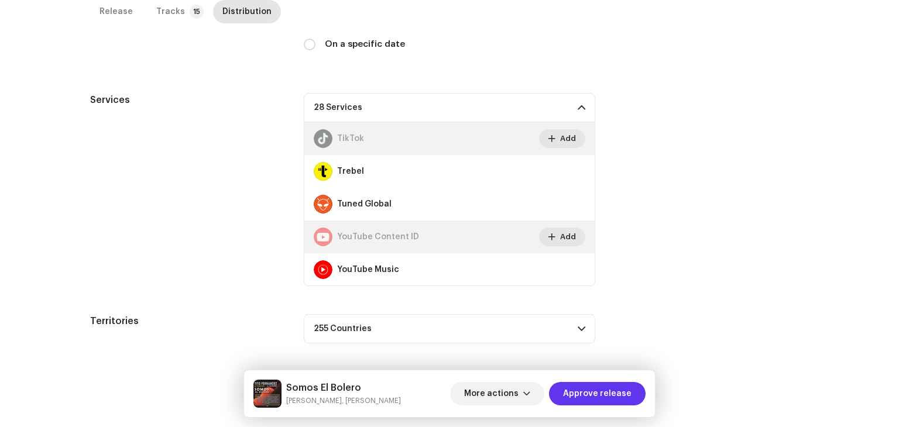
click at [610, 397] on span "Approve release" at bounding box center [597, 393] width 68 height 23
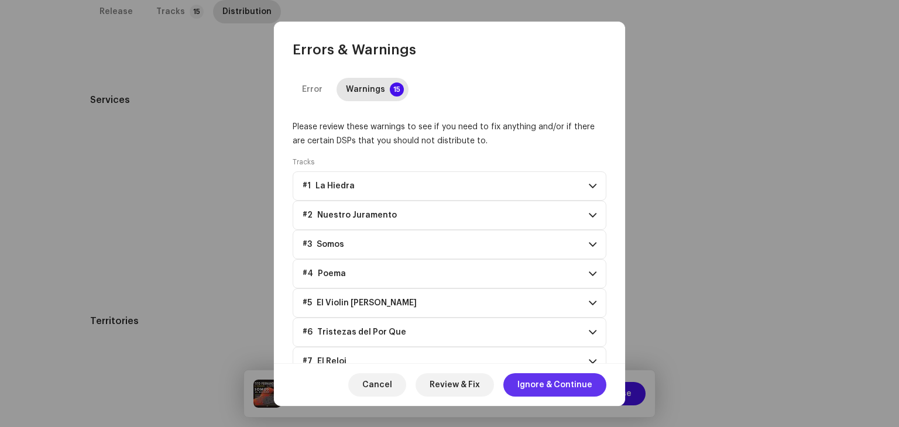
click at [590, 388] on span "Ignore & Continue" at bounding box center [554, 384] width 75 height 23
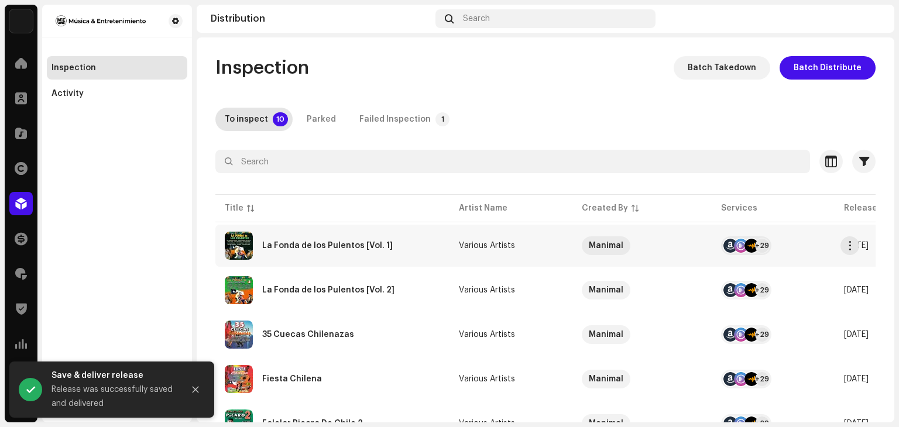
click at [363, 246] on div "La Fonda de los Pulentos [Vol. 1]" at bounding box center [327, 246] width 130 height 8
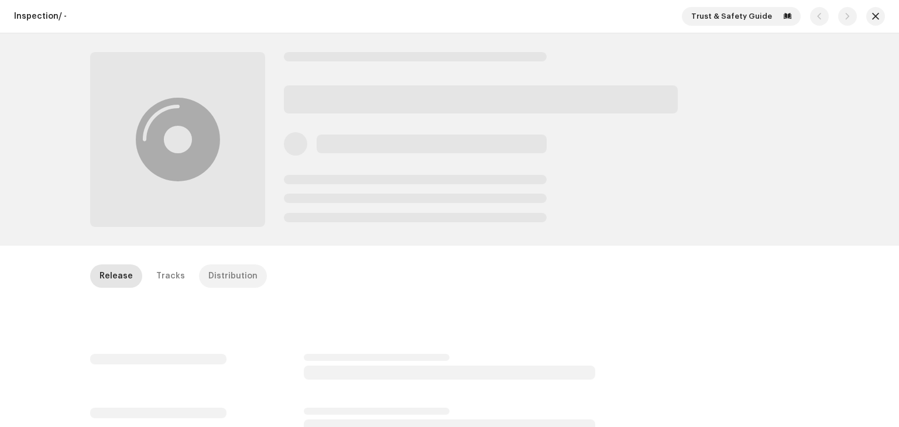
click at [221, 287] on div "Distribution" at bounding box center [232, 275] width 49 height 23
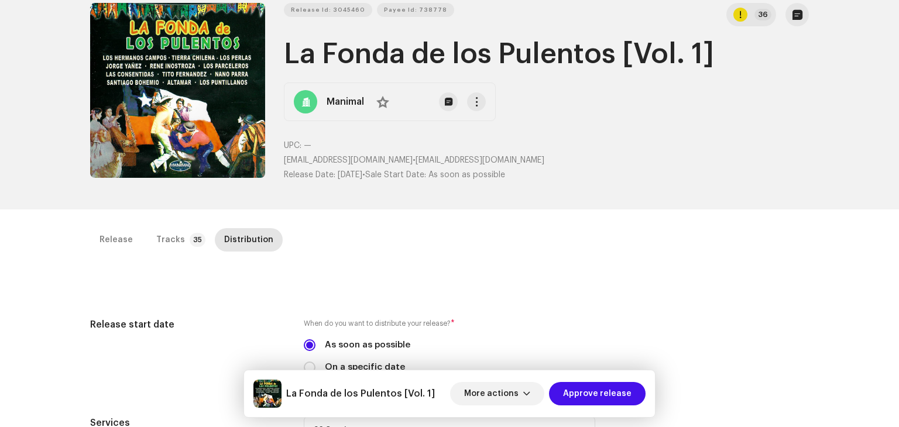
scroll to position [234, 0]
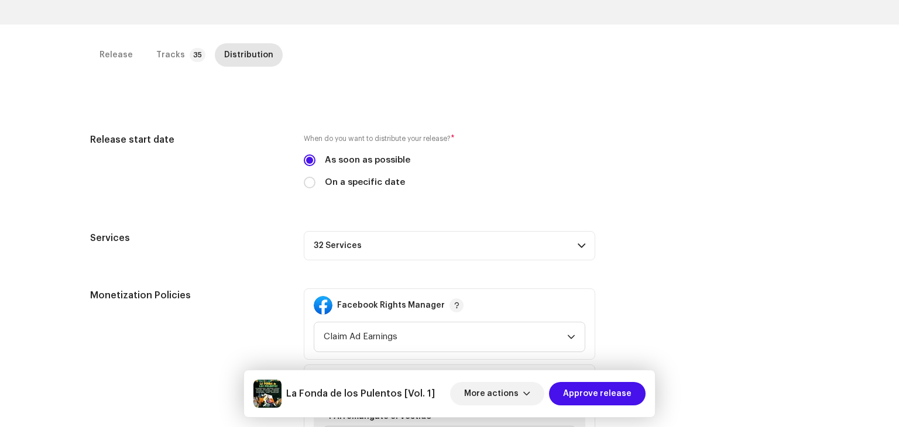
click at [592, 253] on p-accordion-header "32 Services" at bounding box center [449, 245] width 291 height 29
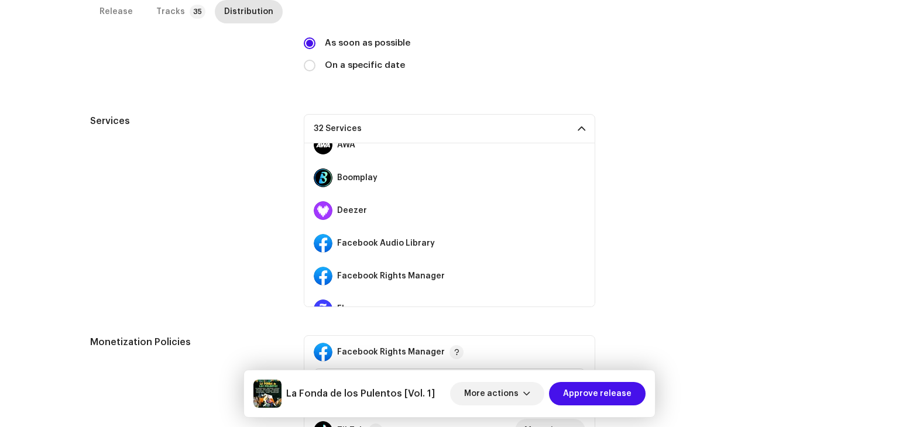
scroll to position [117, 0]
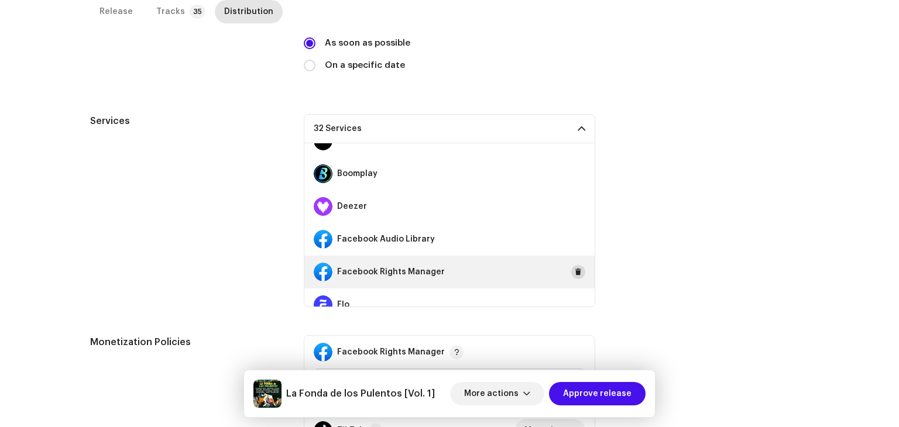
click at [574, 275] on span at bounding box center [577, 271] width 7 height 9
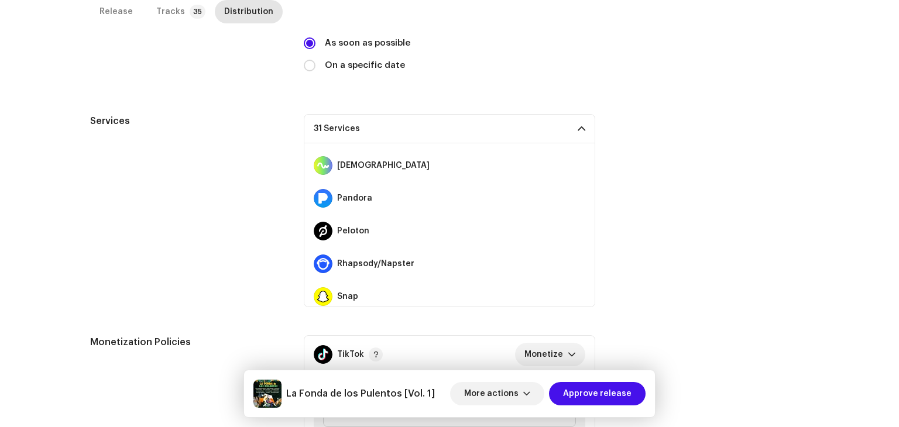
scroll to position [585, 0]
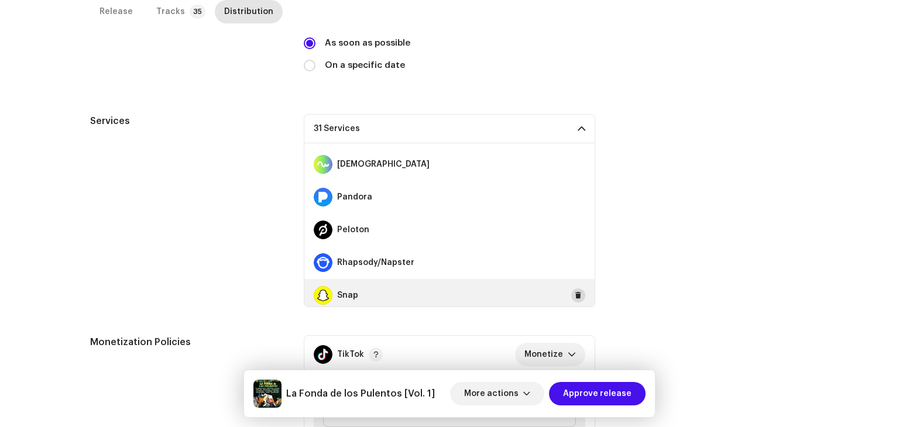
click at [574, 298] on span at bounding box center [577, 295] width 7 height 9
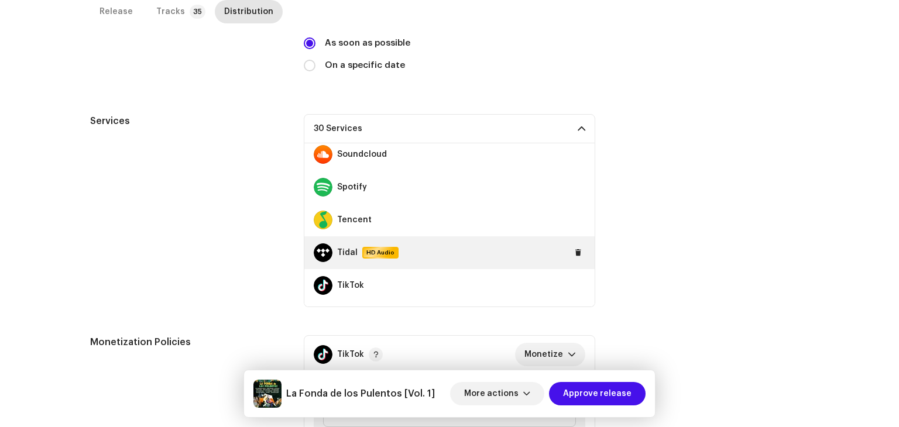
scroll to position [819, 0]
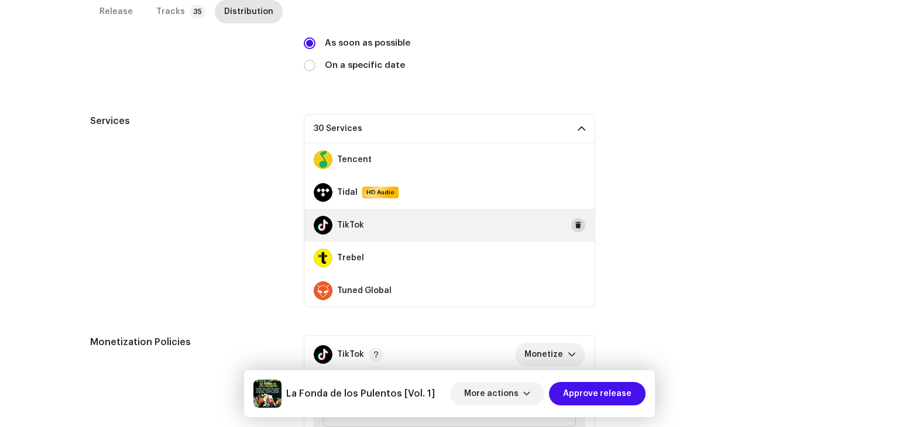
click at [574, 223] on span at bounding box center [577, 225] width 7 height 9
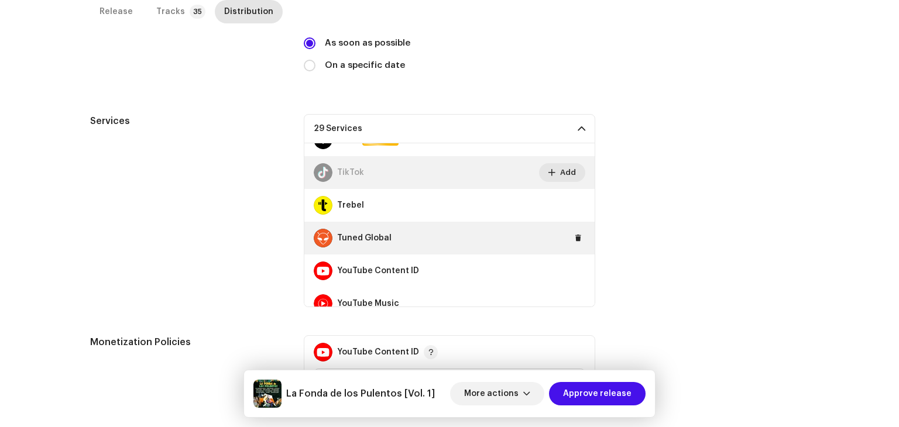
scroll to position [885, 0]
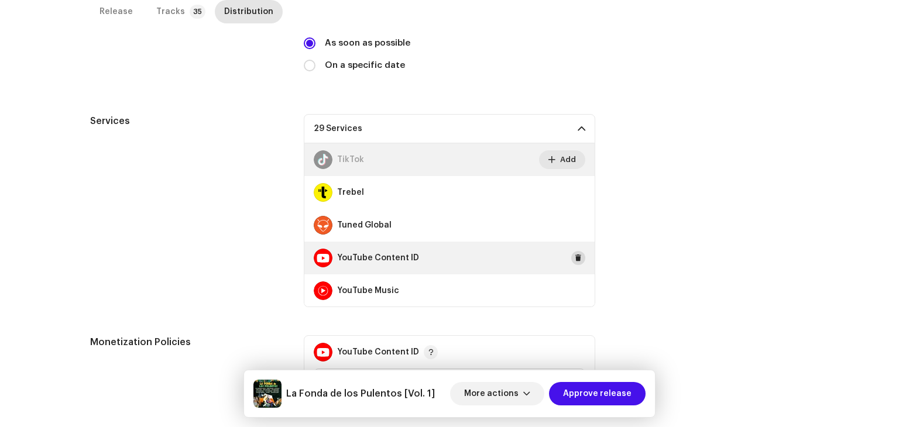
click at [574, 259] on span at bounding box center [577, 257] width 7 height 9
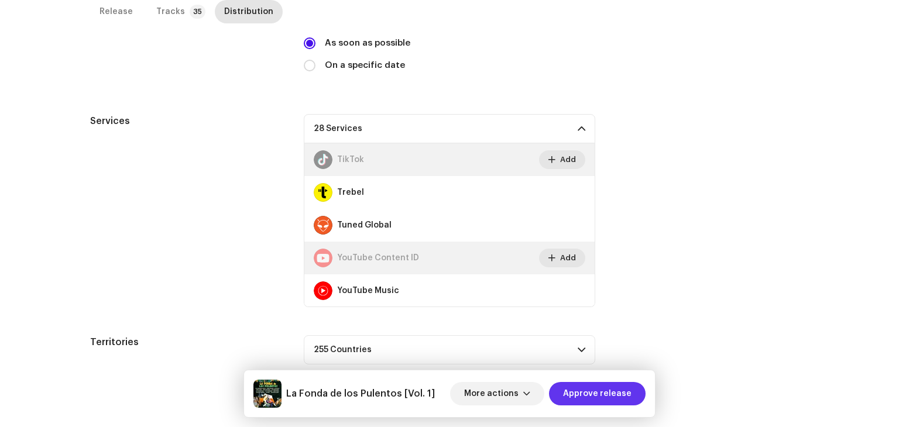
click at [608, 391] on span "Approve release" at bounding box center [597, 393] width 68 height 23
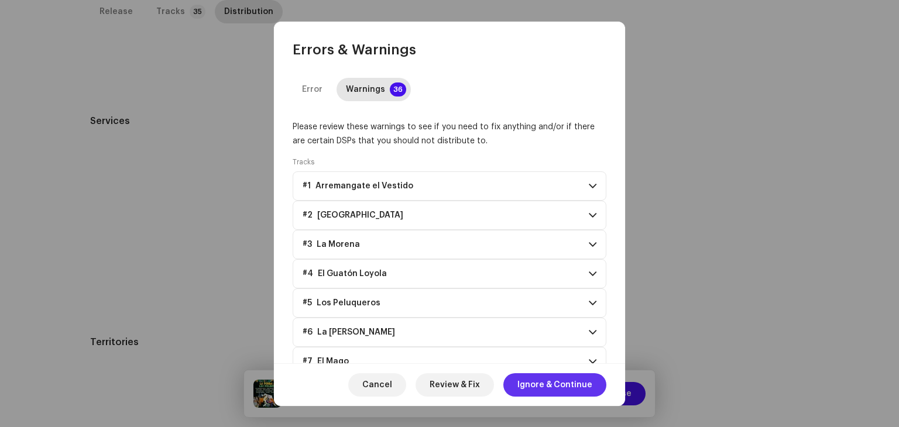
click at [559, 387] on span "Ignore & Continue" at bounding box center [554, 384] width 75 height 23
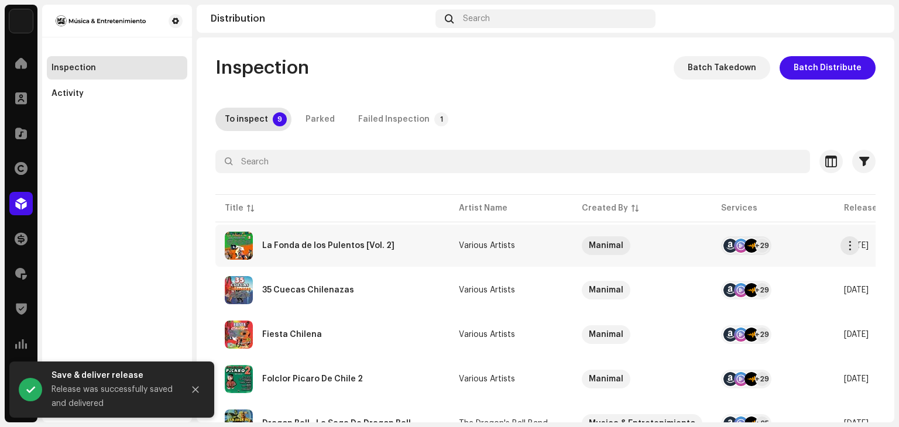
click at [401, 246] on div "La Fonda de los Pulentos [Vol. 2]" at bounding box center [332, 246] width 215 height 28
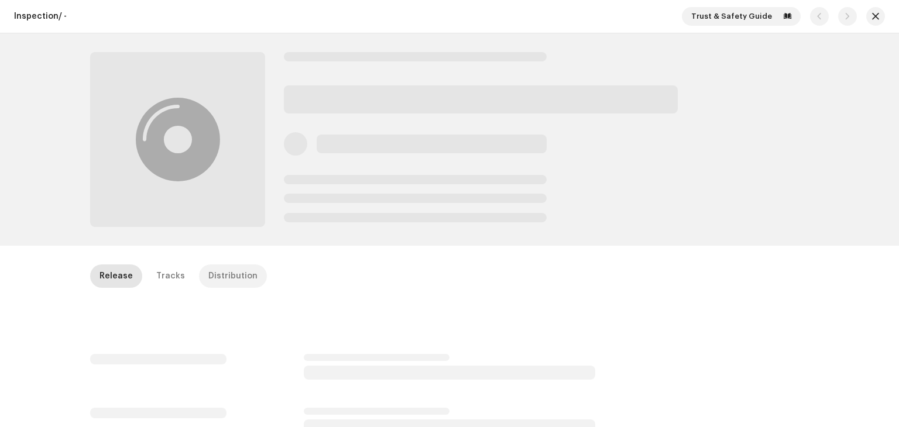
click at [228, 277] on div "Distribution" at bounding box center [232, 275] width 49 height 23
click at [227, 279] on div "Distribution" at bounding box center [232, 275] width 49 height 23
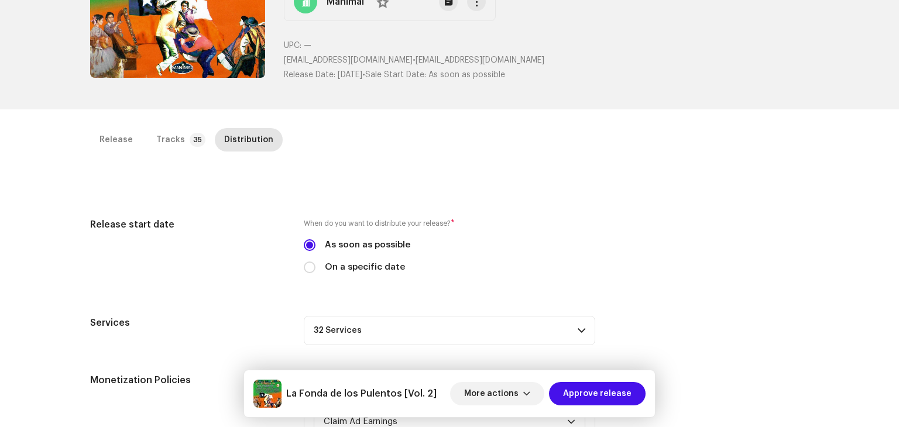
scroll to position [234, 0]
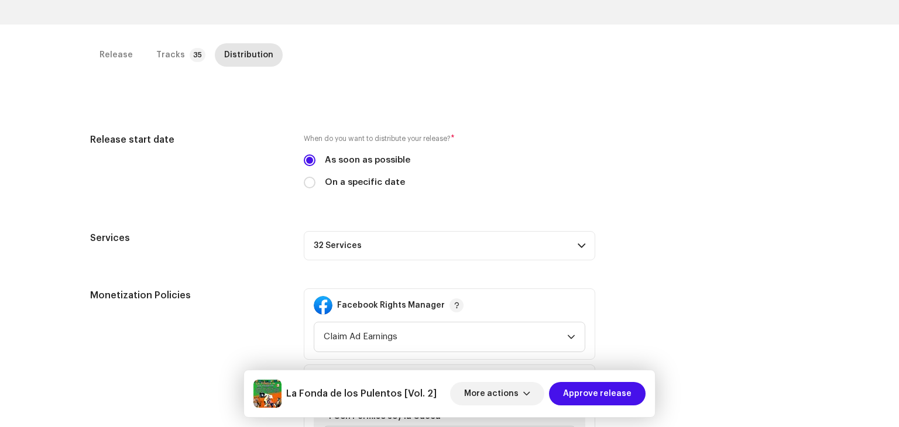
click at [578, 253] on p-accordion-header "32 Services" at bounding box center [449, 245] width 291 height 29
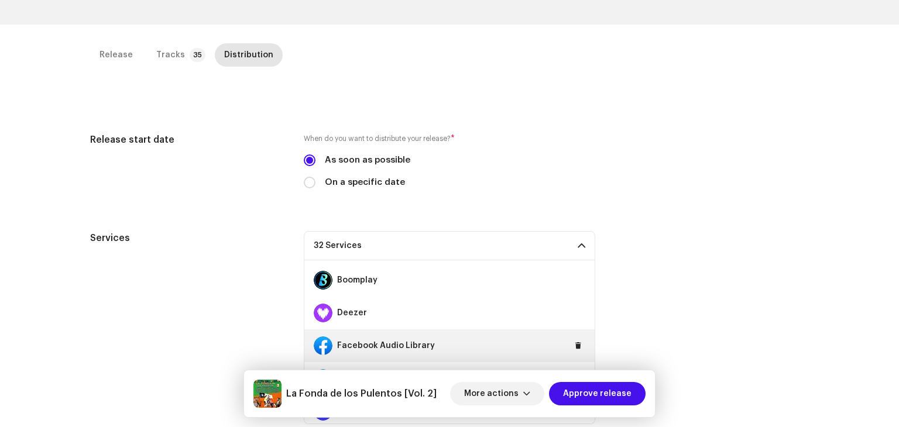
scroll to position [176, 0]
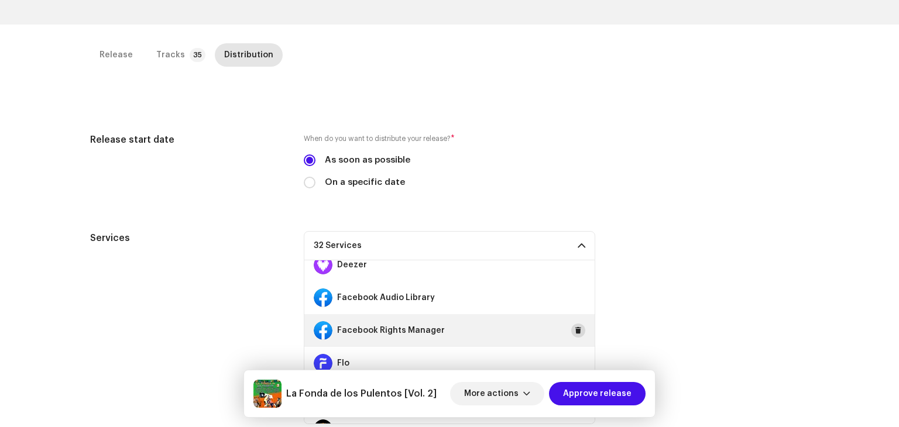
click at [574, 330] on span at bounding box center [577, 330] width 7 height 9
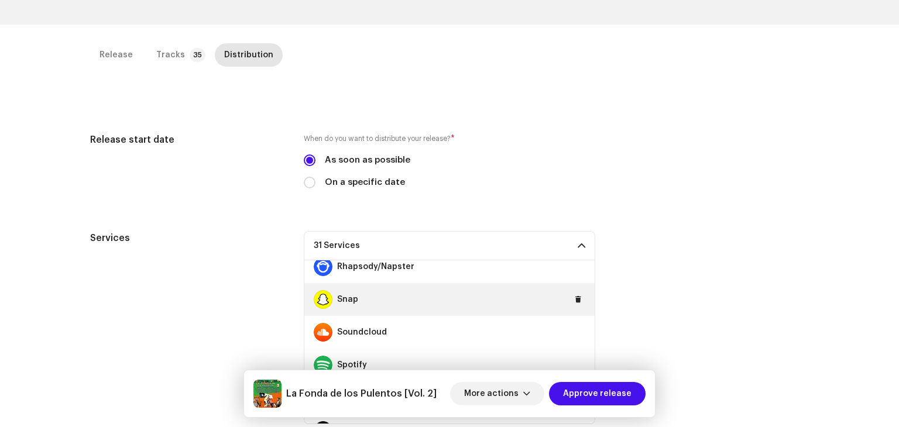
scroll to position [702, 0]
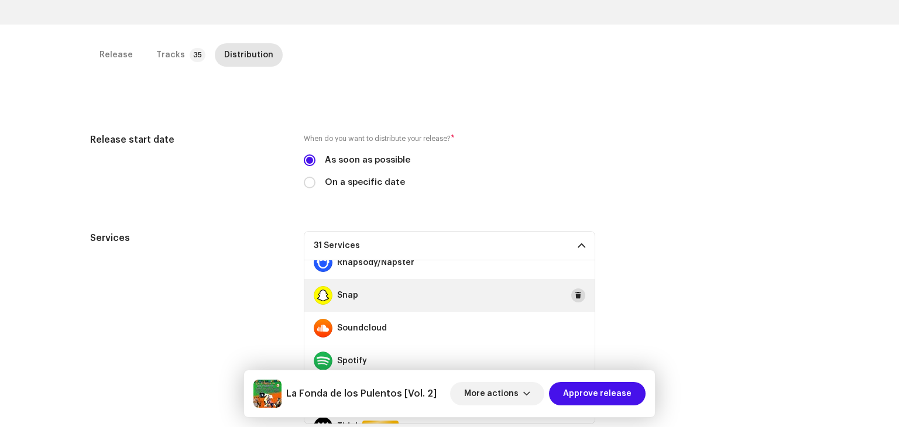
click at [574, 297] on span at bounding box center [577, 295] width 7 height 9
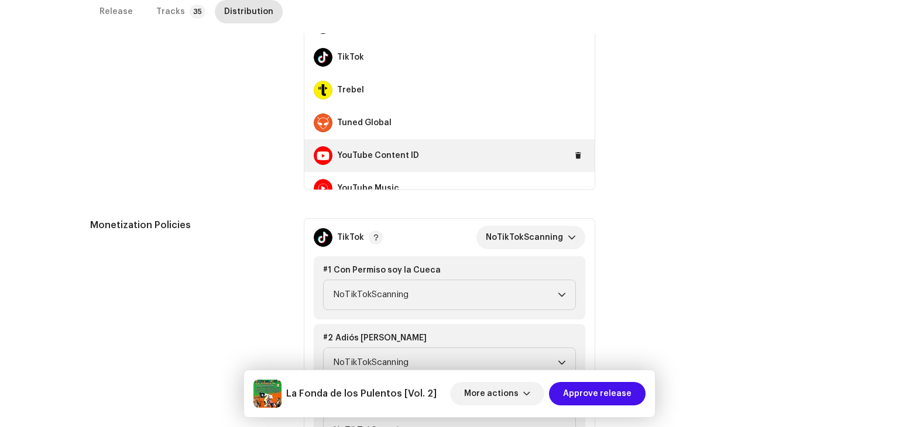
scroll to position [878, 0]
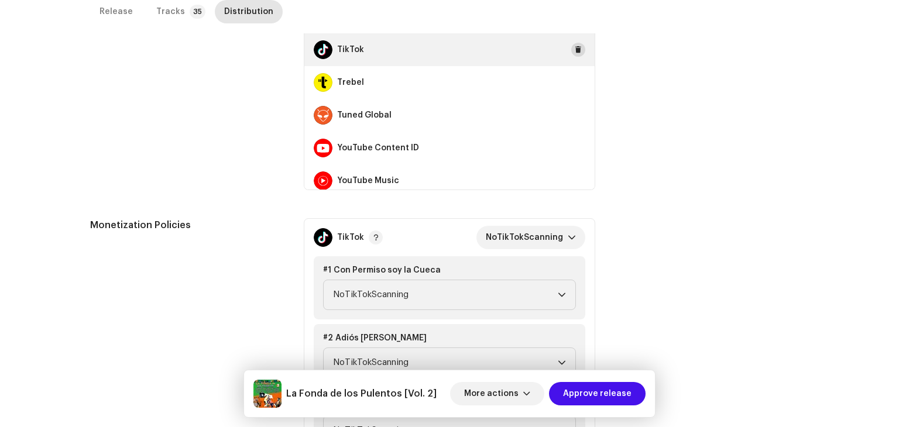
click at [574, 49] on span at bounding box center [577, 49] width 7 height 9
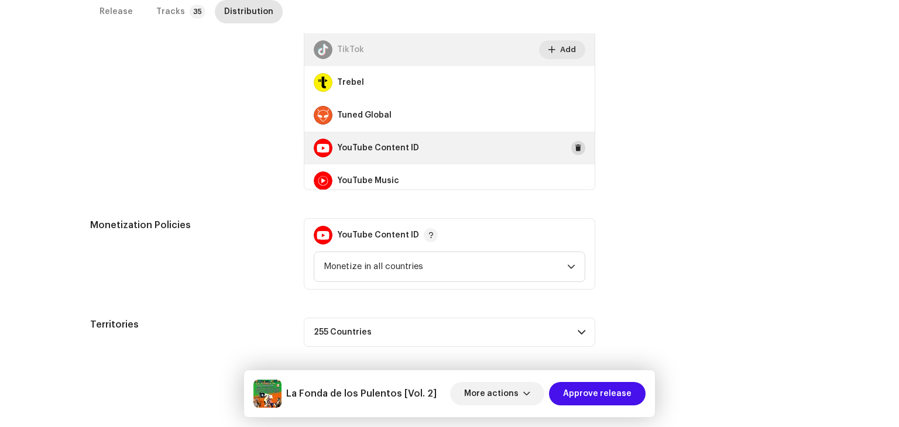
click at [574, 145] on span at bounding box center [577, 147] width 7 height 9
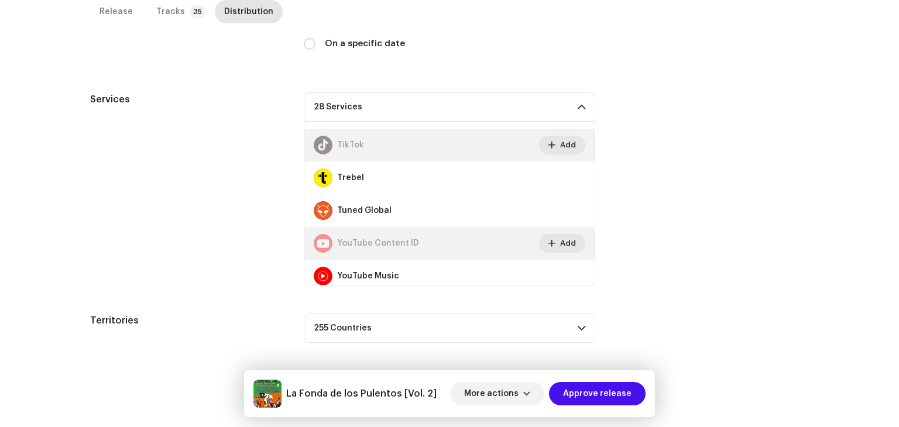
scroll to position [372, 0]
click at [632, 397] on button "Approve release" at bounding box center [597, 393] width 97 height 23
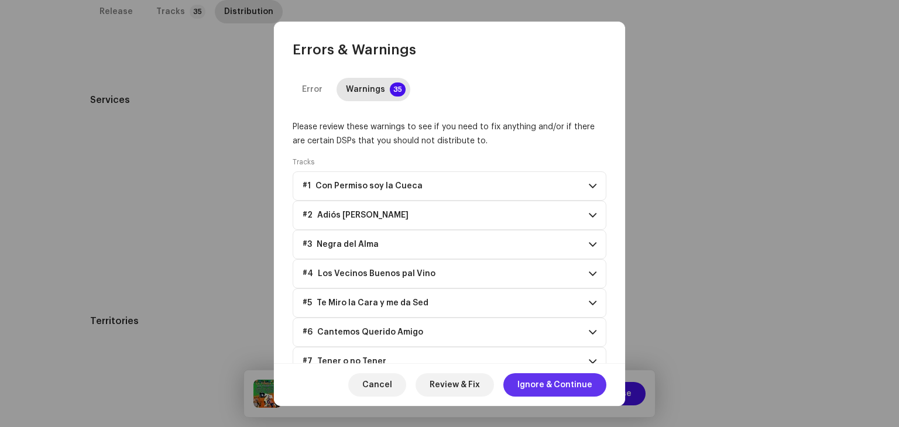
click at [565, 382] on span "Ignore & Continue" at bounding box center [554, 384] width 75 height 23
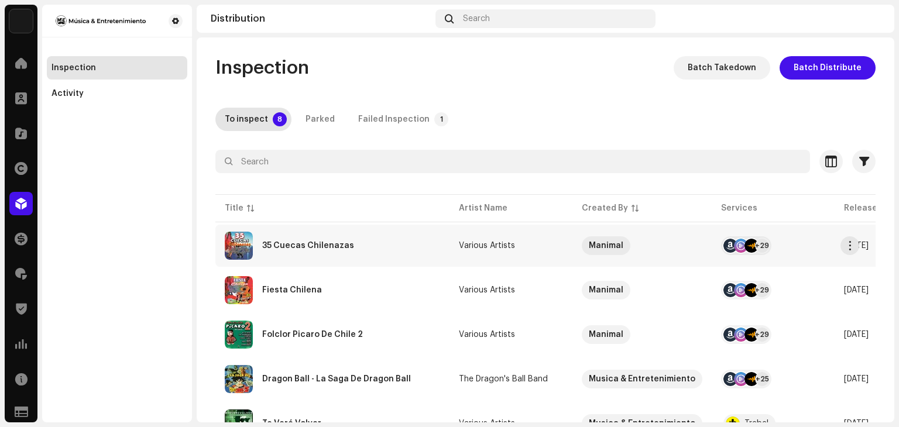
click at [391, 245] on div "35 Cuecas Chilenazas" at bounding box center [332, 246] width 215 height 28
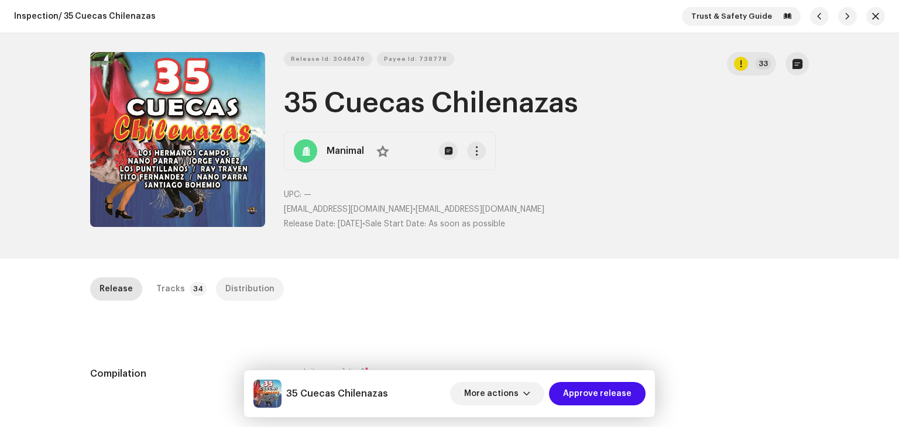
click at [229, 284] on div "Distribution" at bounding box center [249, 288] width 49 height 23
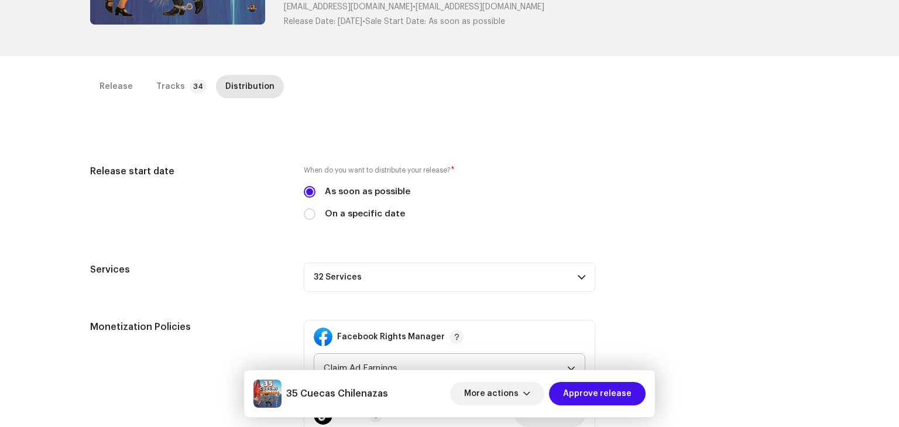
scroll to position [293, 0]
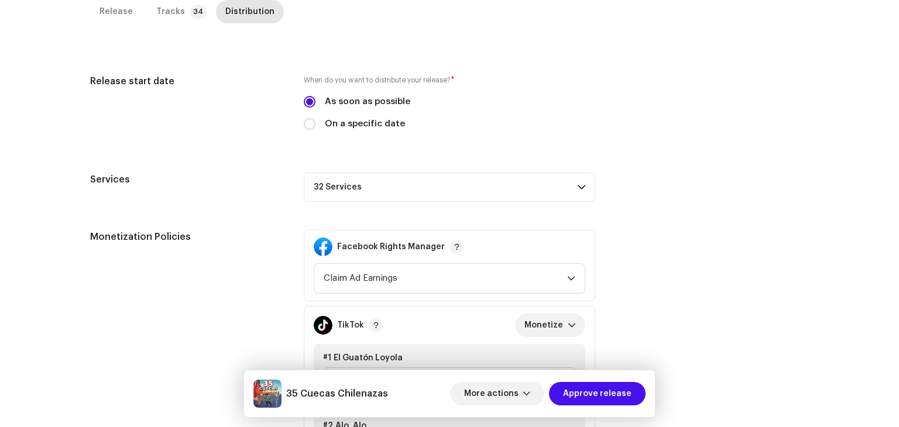
click at [565, 193] on p-accordion-header "32 Services" at bounding box center [449, 187] width 291 height 29
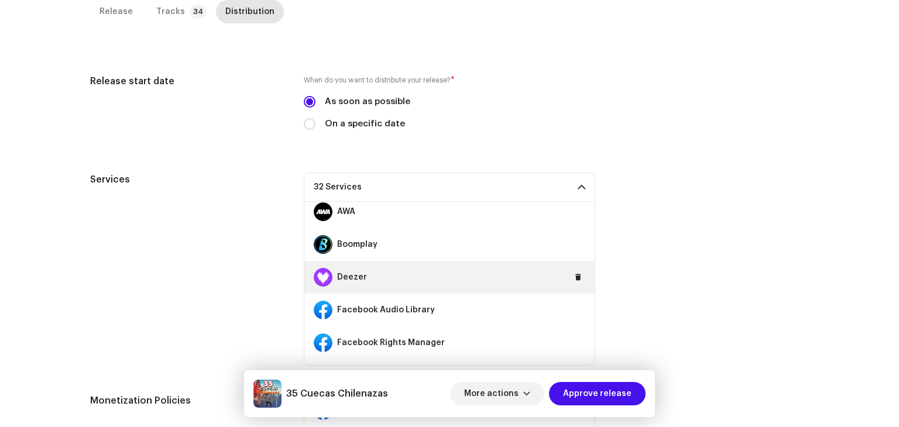
scroll to position [117, 0]
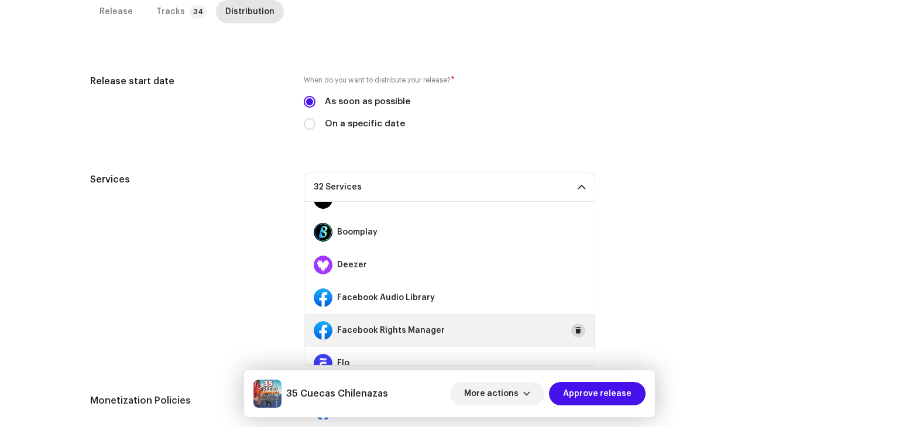
click at [574, 329] on span at bounding box center [577, 330] width 7 height 9
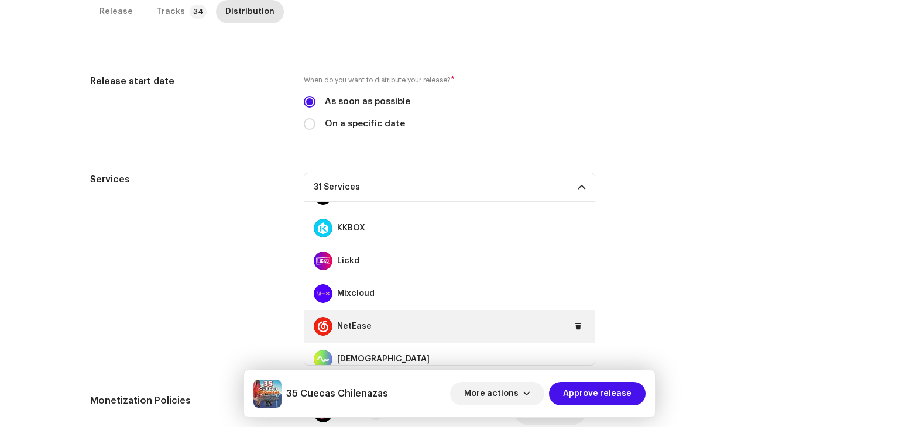
scroll to position [585, 0]
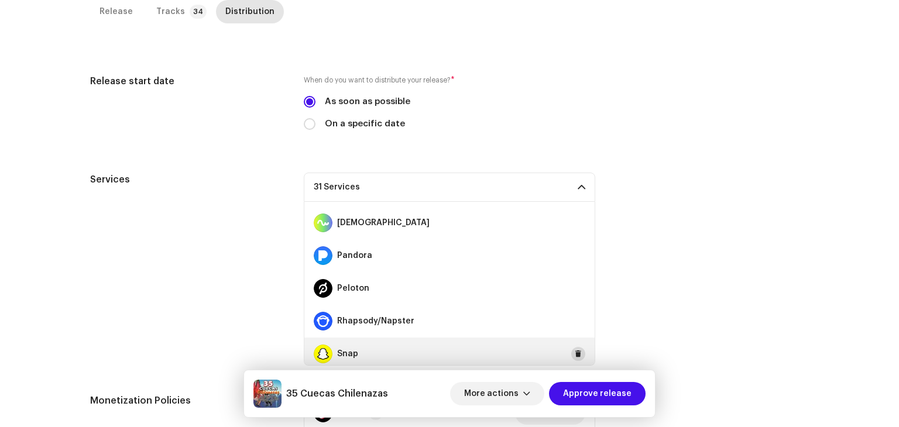
click at [576, 353] on button at bounding box center [578, 354] width 14 height 14
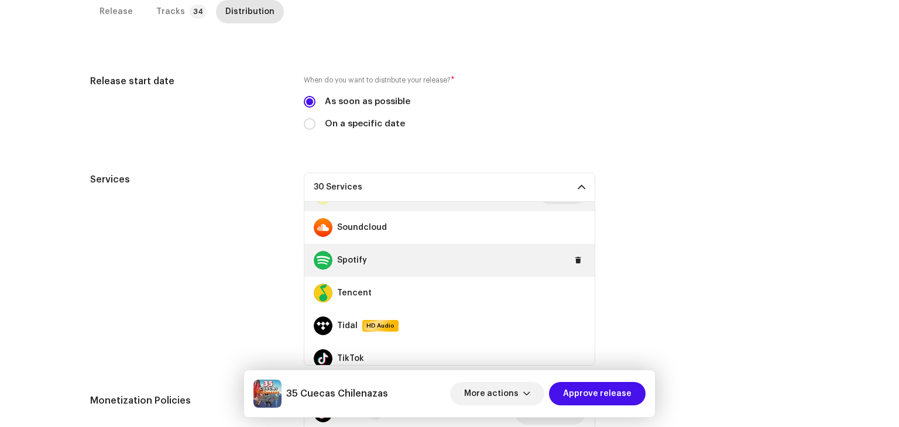
scroll to position [878, 0]
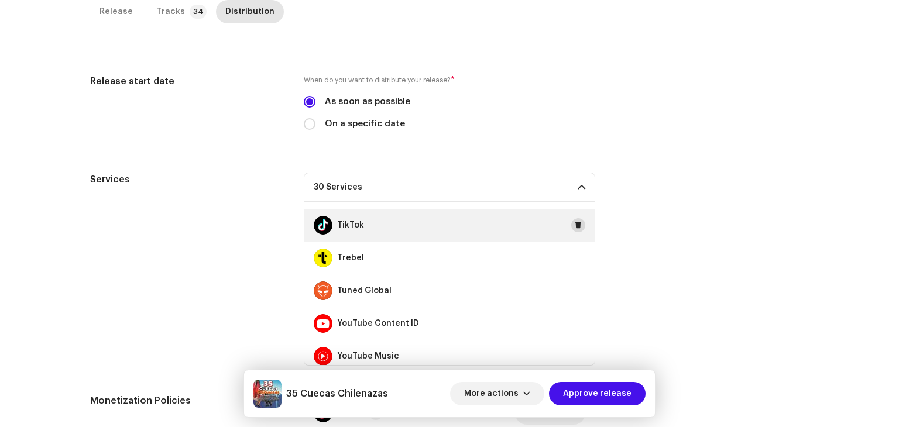
click at [571, 224] on button at bounding box center [578, 225] width 14 height 14
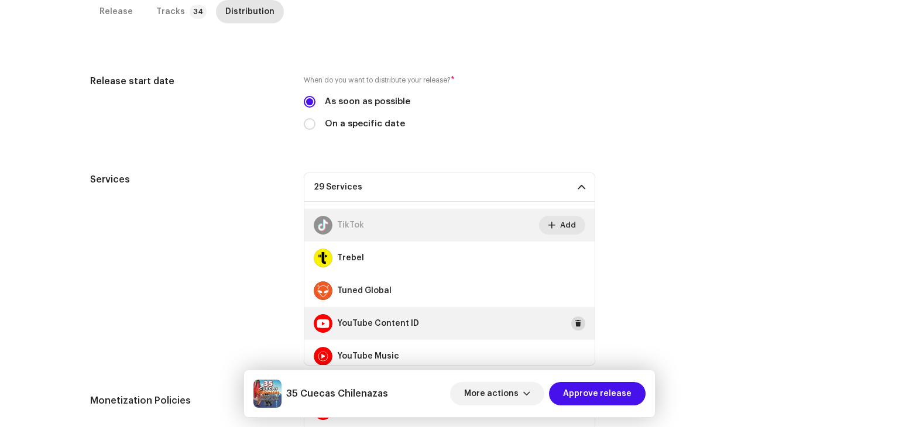
click at [574, 322] on span at bounding box center [577, 323] width 7 height 9
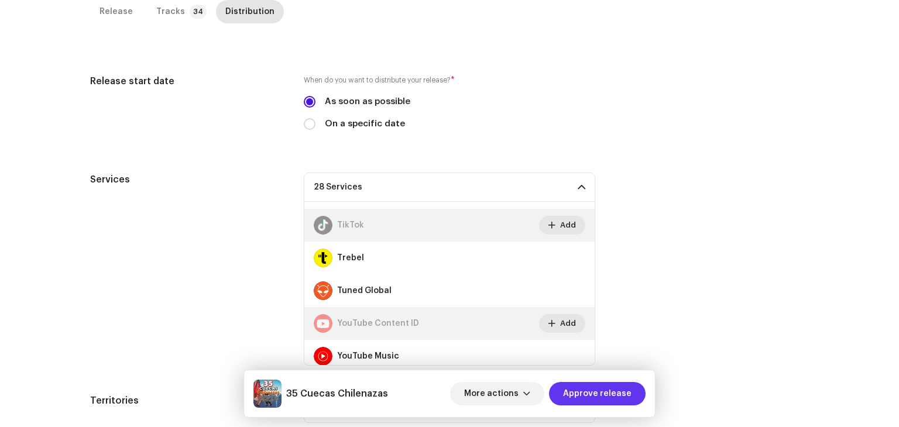
click at [624, 387] on span "Approve release" at bounding box center [597, 393] width 68 height 23
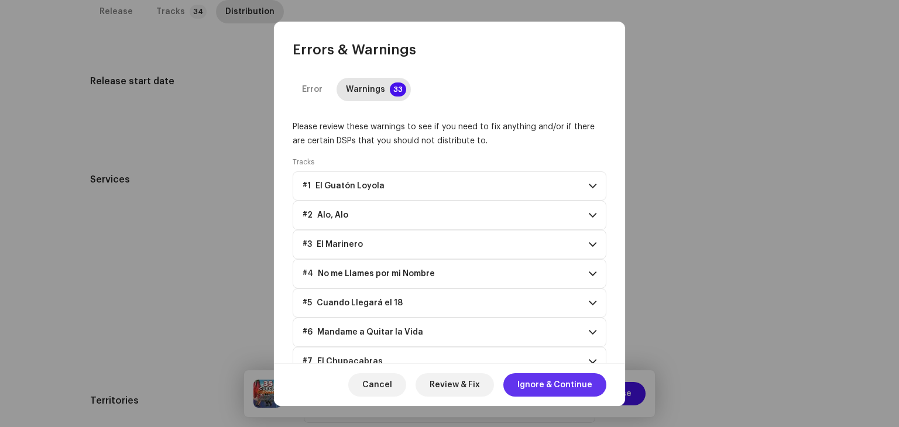
click at [587, 377] on span "Ignore & Continue" at bounding box center [554, 384] width 75 height 23
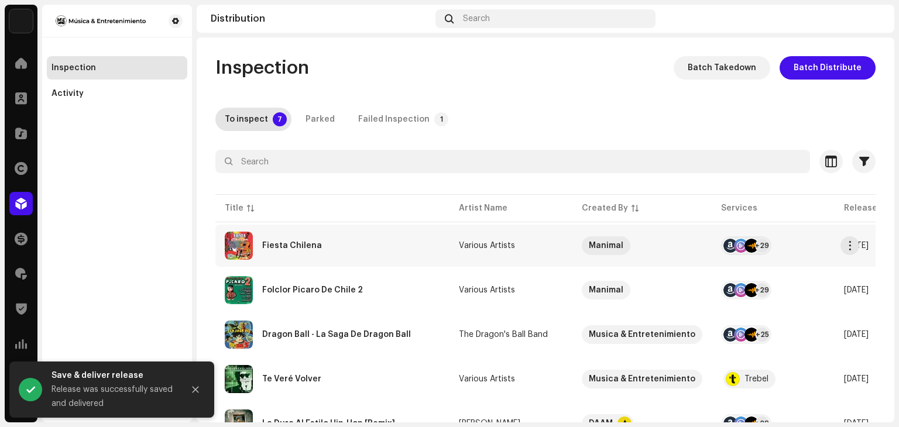
click at [391, 256] on div "Fiesta Chilena" at bounding box center [332, 246] width 215 height 28
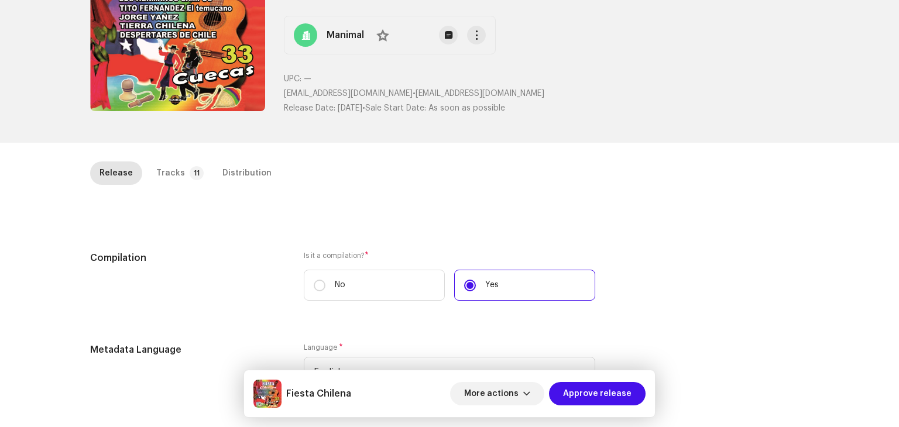
scroll to position [117, 0]
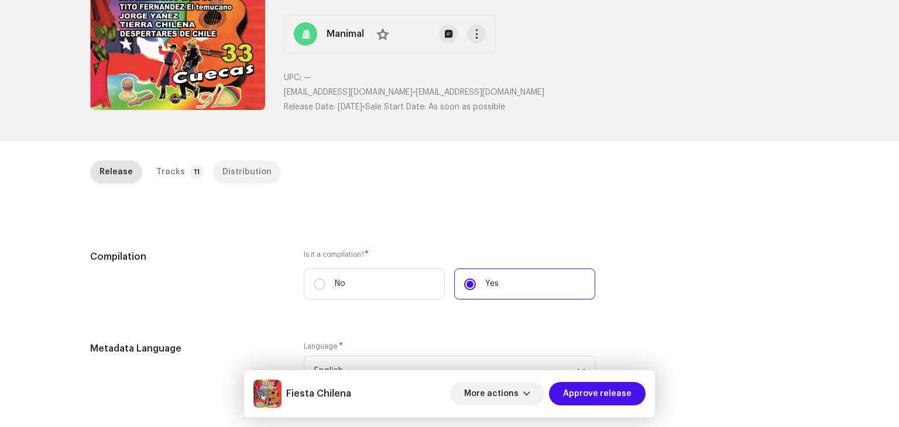
click at [233, 169] on div "Distribution" at bounding box center [246, 171] width 49 height 23
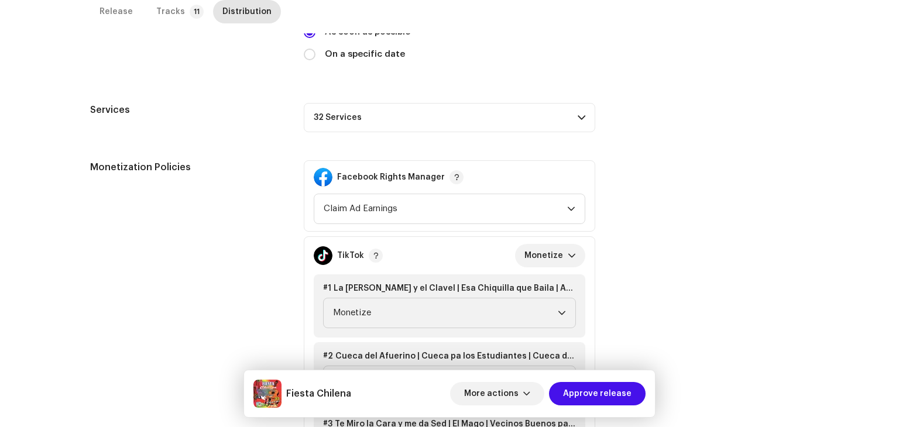
scroll to position [410, 0]
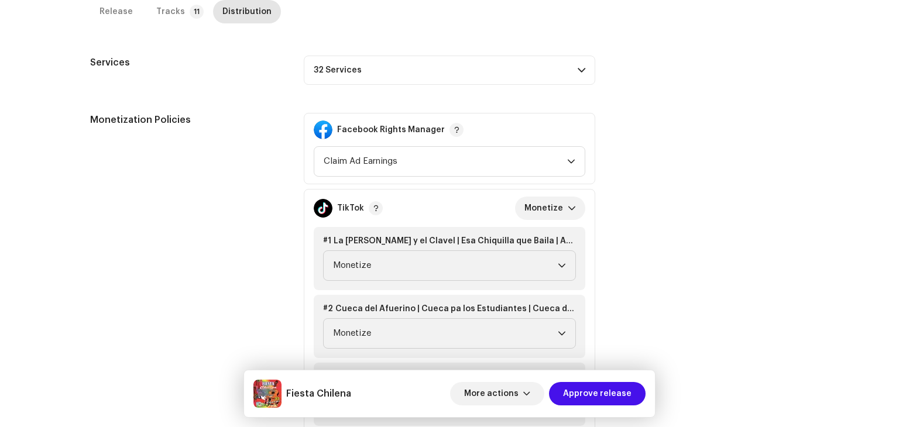
click at [577, 70] on span at bounding box center [581, 70] width 8 height 9
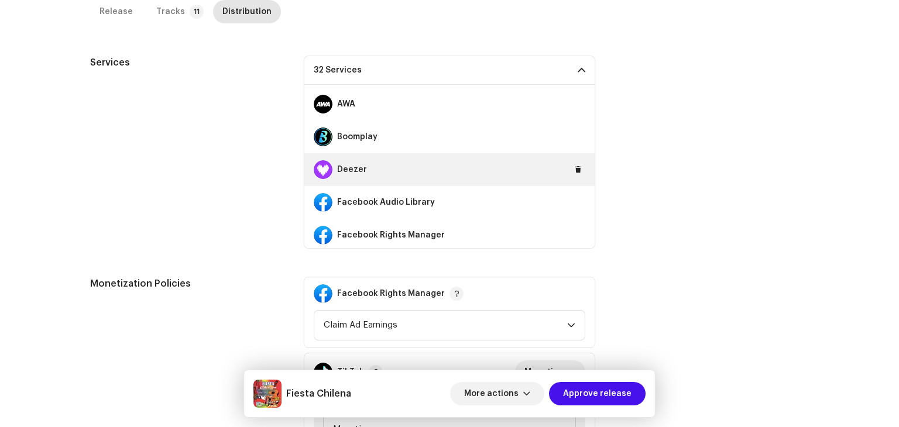
scroll to position [117, 0]
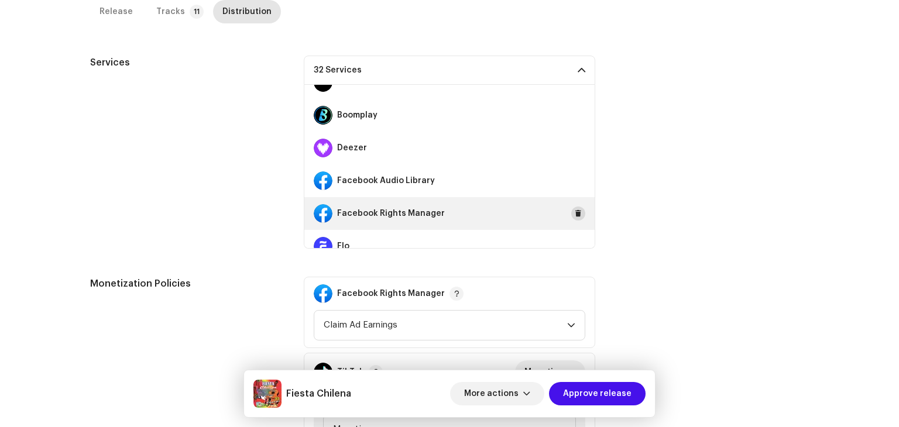
click at [574, 211] on span at bounding box center [577, 213] width 7 height 9
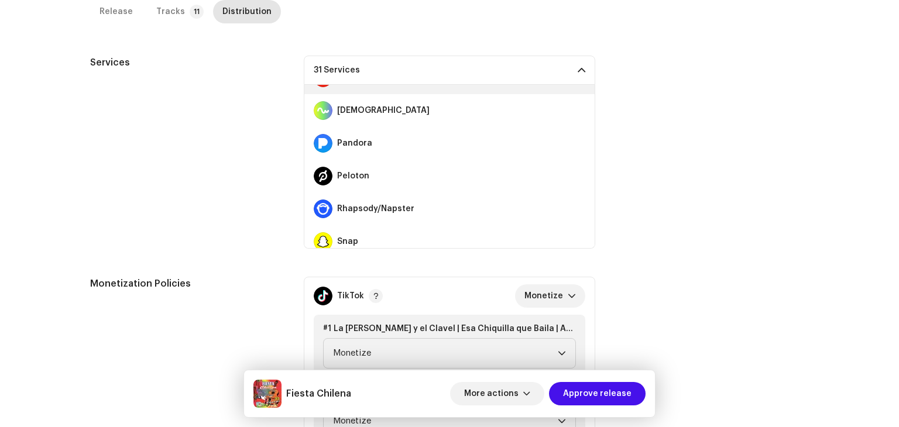
scroll to position [585, 0]
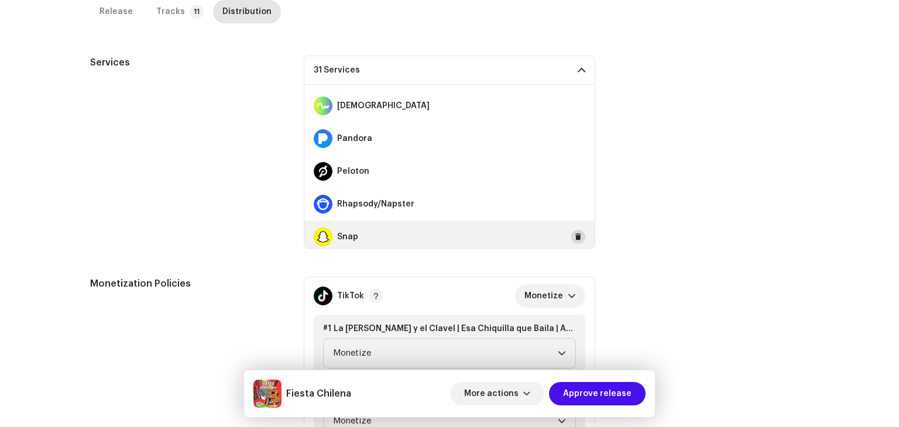
click at [574, 232] on span at bounding box center [577, 236] width 7 height 9
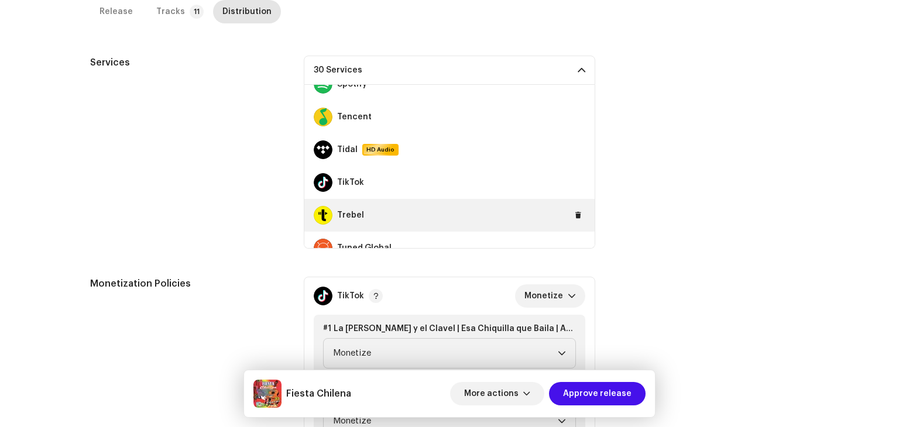
scroll to position [885, 0]
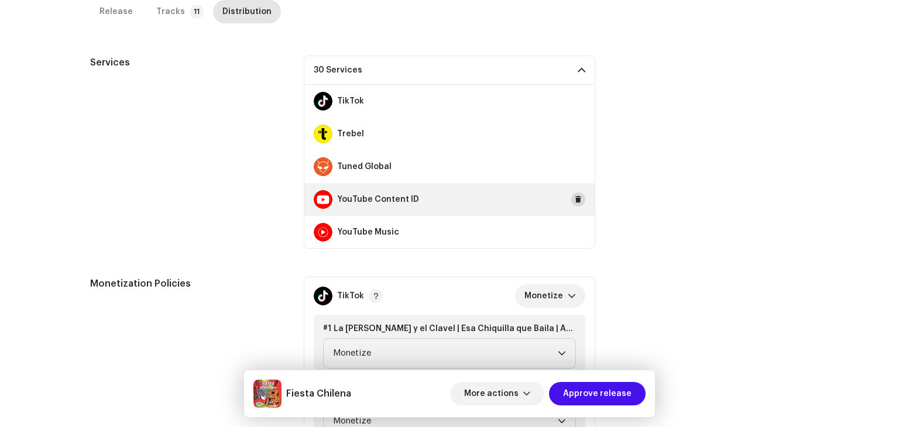
click at [577, 201] on button at bounding box center [578, 199] width 14 height 14
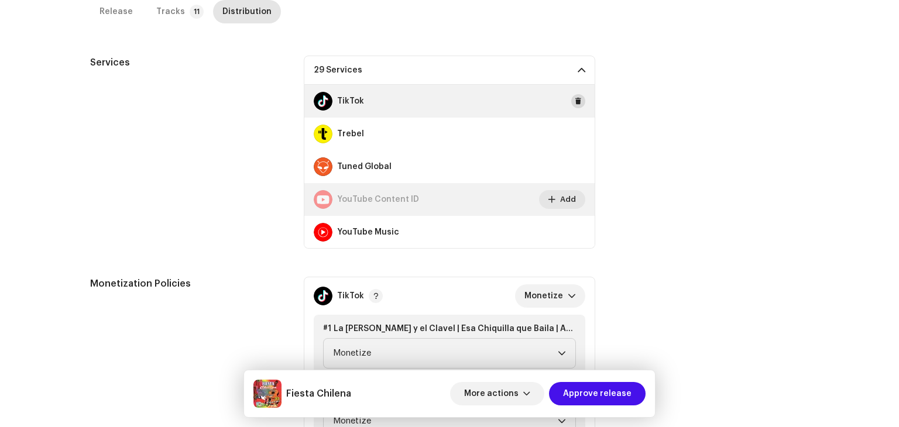
click at [574, 99] on span at bounding box center [577, 101] width 7 height 9
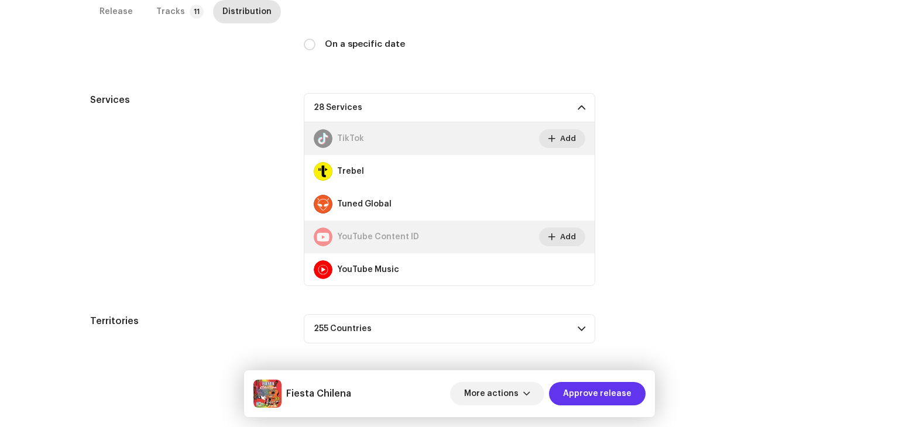
click at [606, 396] on span "Approve release" at bounding box center [597, 393] width 68 height 23
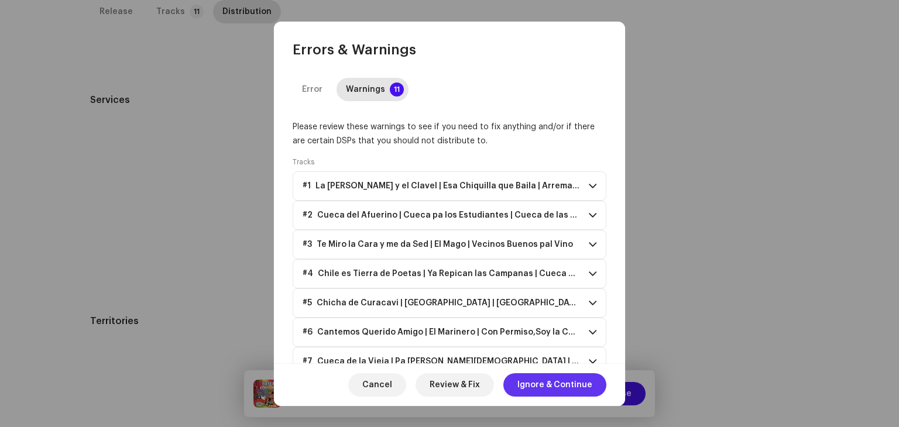
click at [573, 379] on span "Ignore & Continue" at bounding box center [554, 384] width 75 height 23
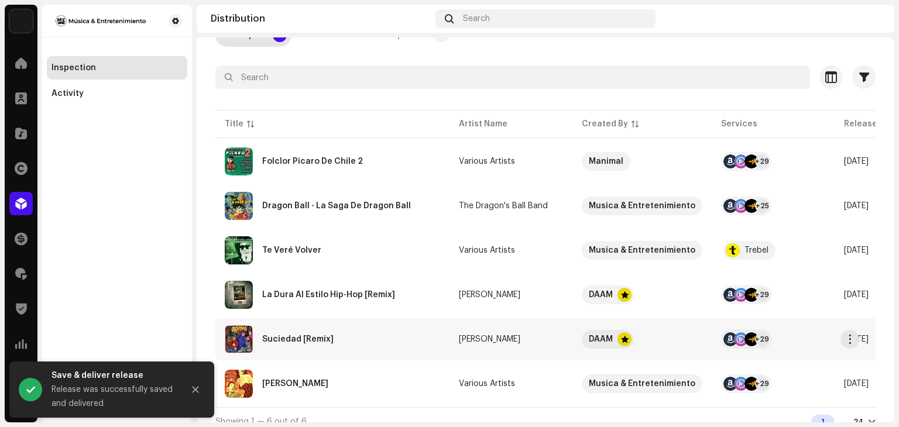
scroll to position [102, 0]
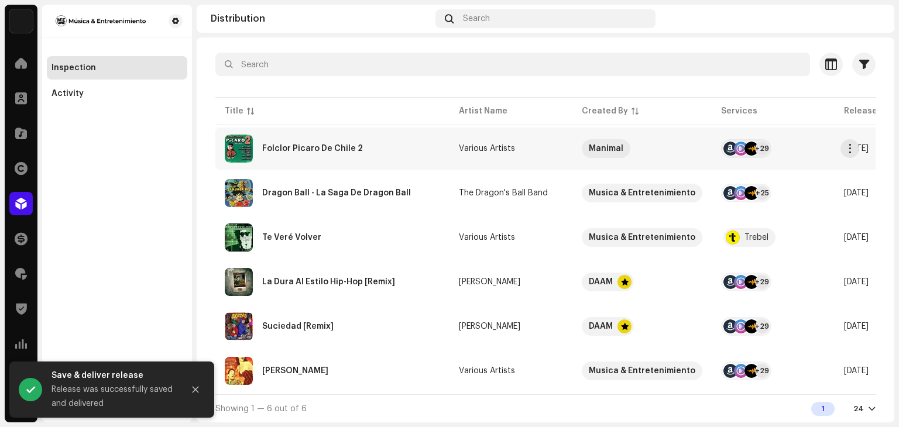
click at [358, 137] on div "Folclor Picaro De Chile 2" at bounding box center [332, 149] width 215 height 28
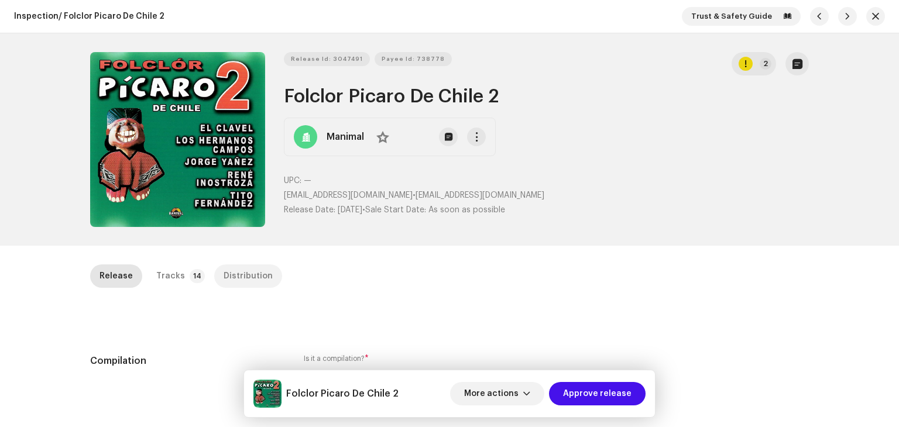
click at [248, 266] on div "Distribution" at bounding box center [247, 275] width 49 height 23
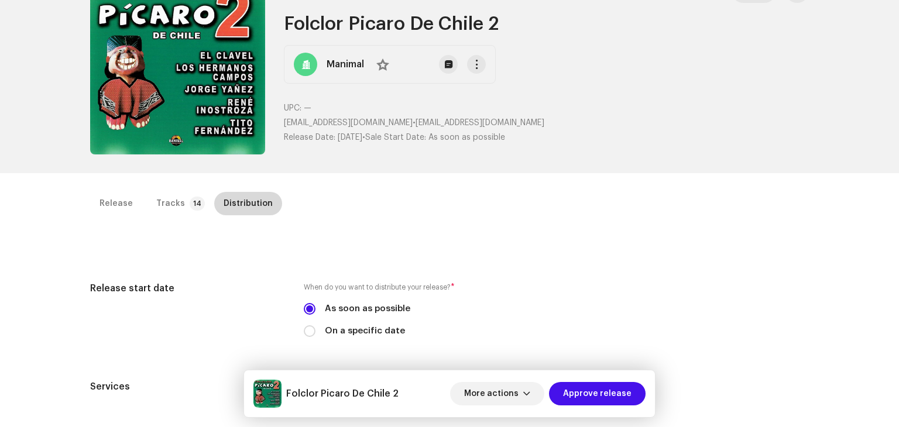
scroll to position [293, 0]
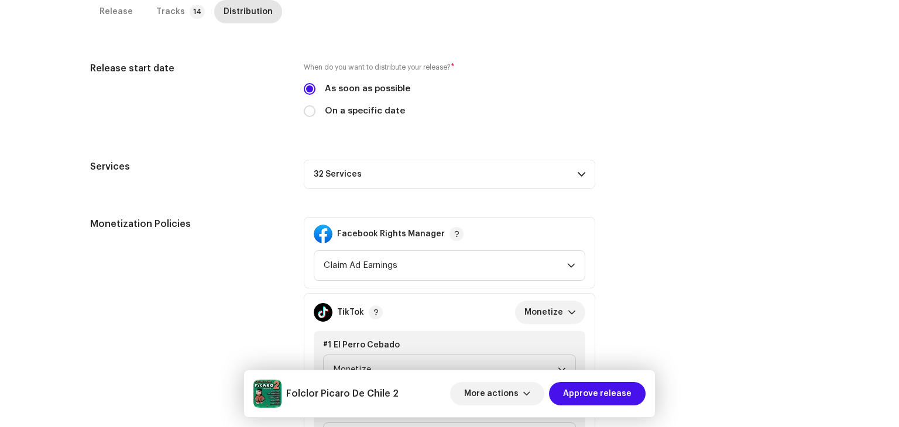
click at [584, 163] on p-accordion-header "32 Services" at bounding box center [449, 174] width 291 height 29
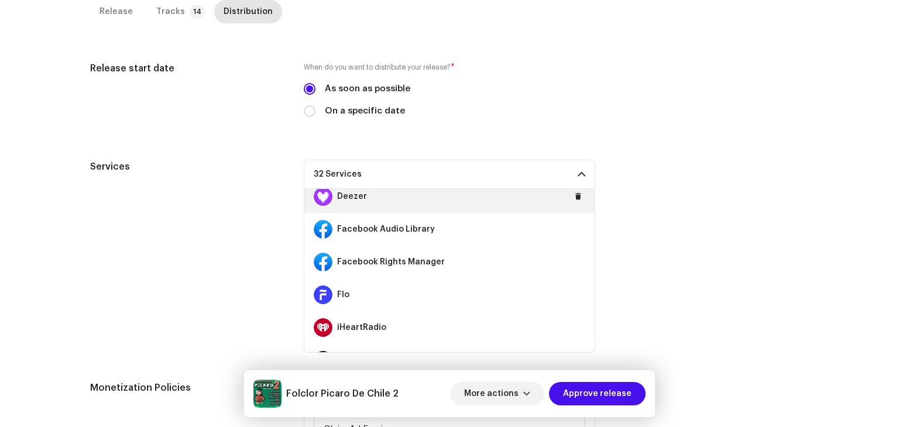
scroll to position [176, 0]
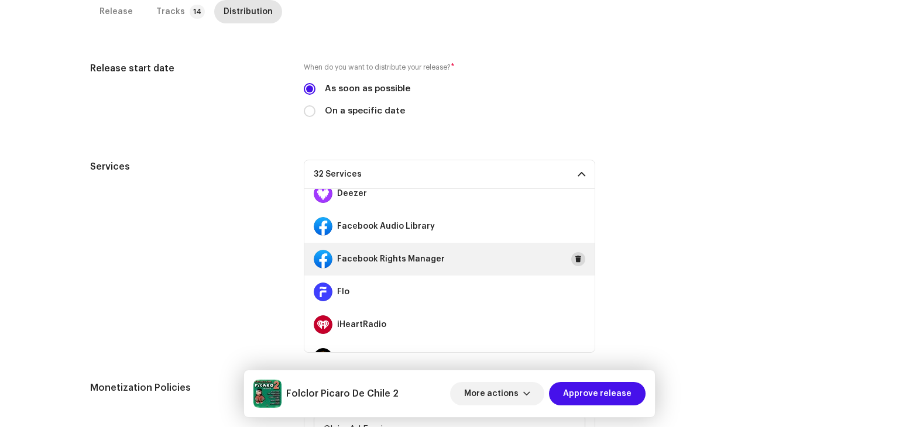
click at [573, 264] on button at bounding box center [578, 259] width 14 height 14
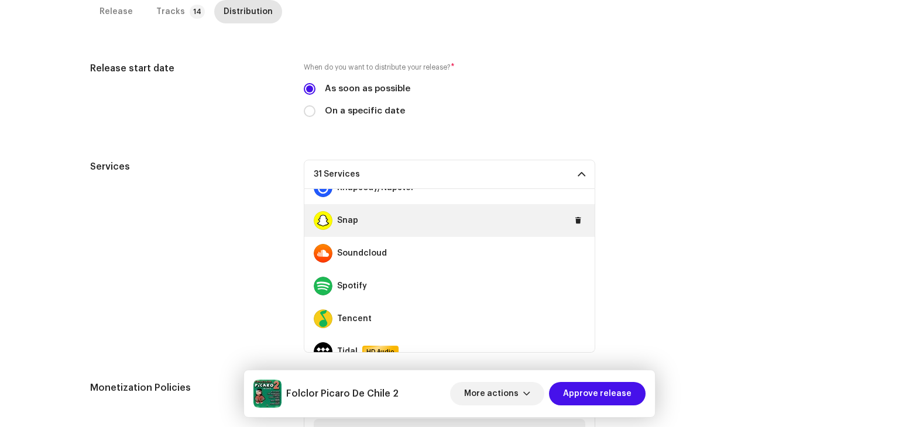
scroll to position [702, 0]
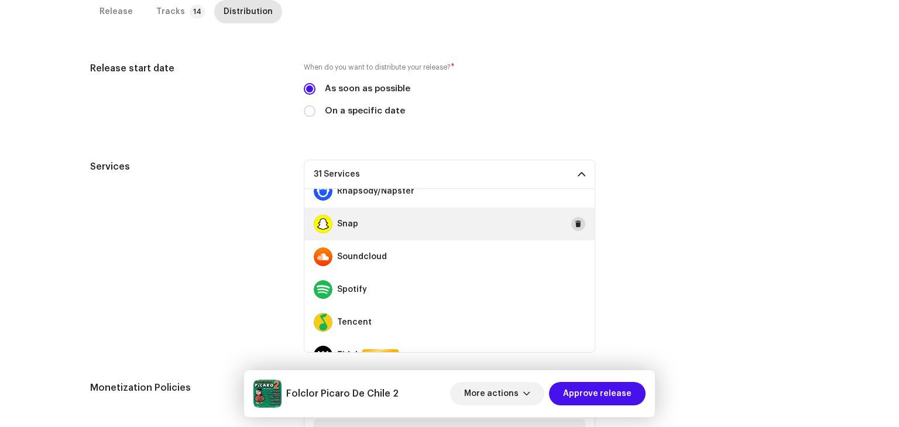
click at [574, 226] on span at bounding box center [577, 223] width 7 height 9
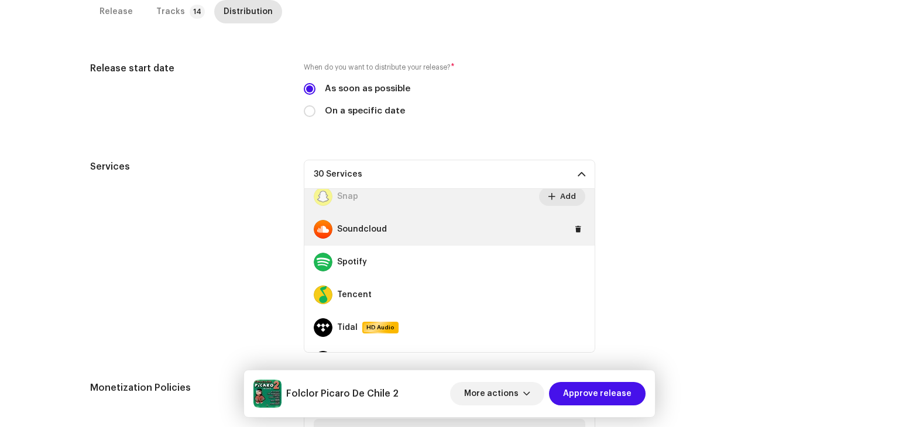
scroll to position [819, 0]
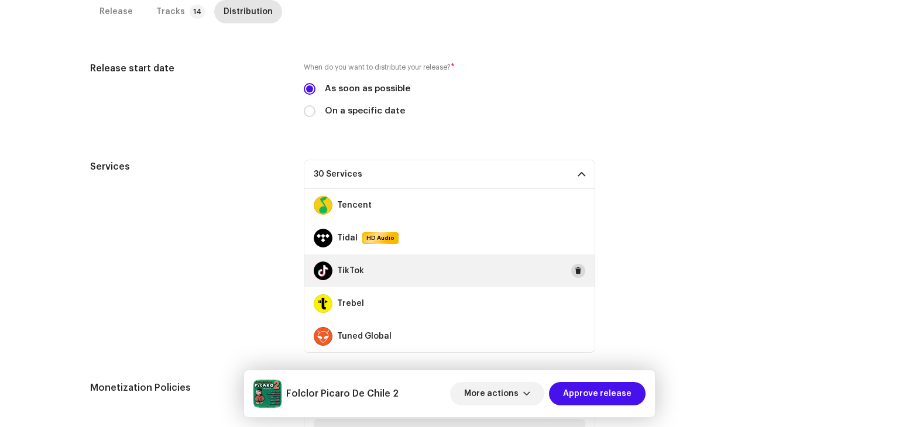
click at [574, 266] on span at bounding box center [577, 270] width 7 height 9
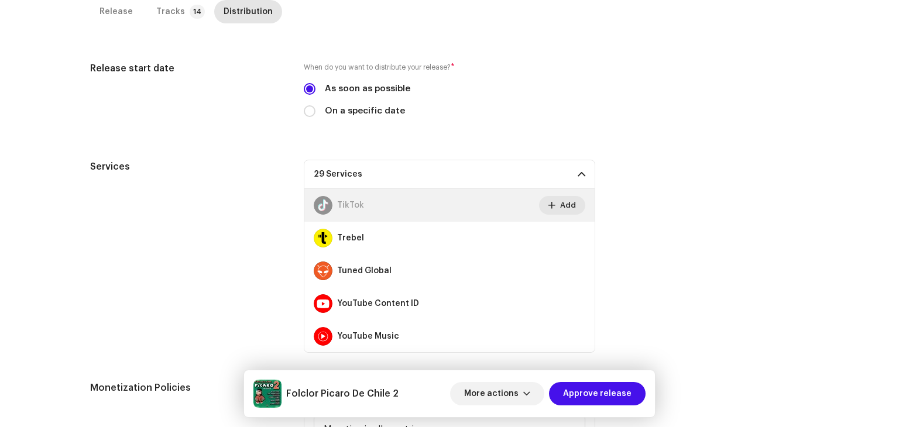
scroll to position [885, 0]
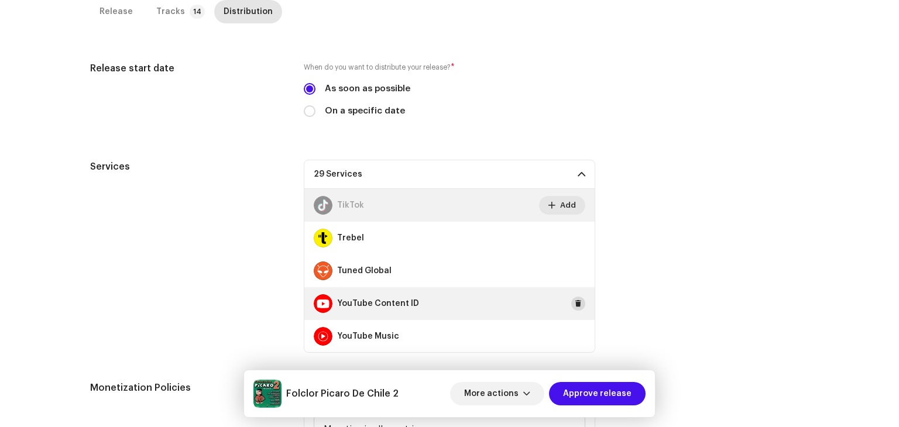
click at [574, 299] on span at bounding box center [577, 303] width 7 height 9
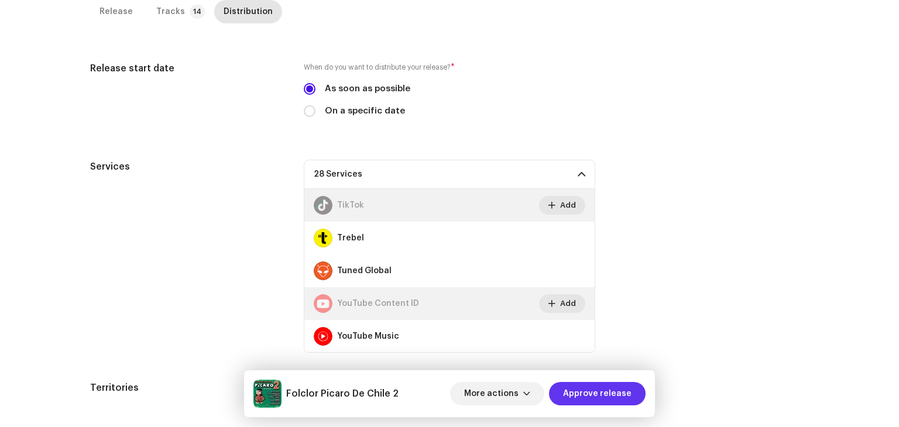
click at [635, 394] on button "Approve release" at bounding box center [597, 393] width 97 height 23
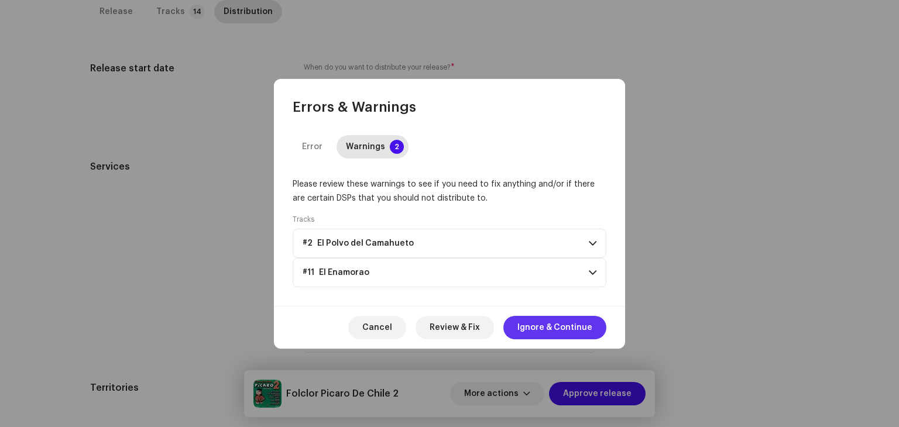
click at [569, 327] on span "Ignore & Continue" at bounding box center [554, 327] width 75 height 23
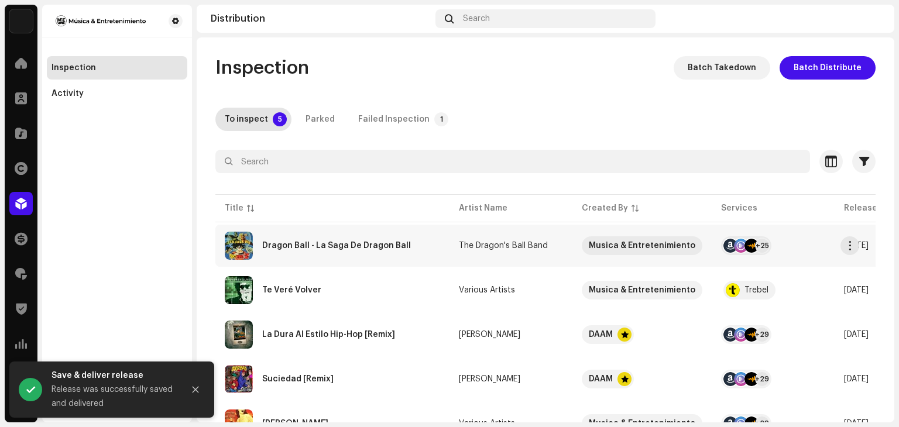
click at [529, 251] on td "The Dragon's Ball Band" at bounding box center [510, 246] width 123 height 42
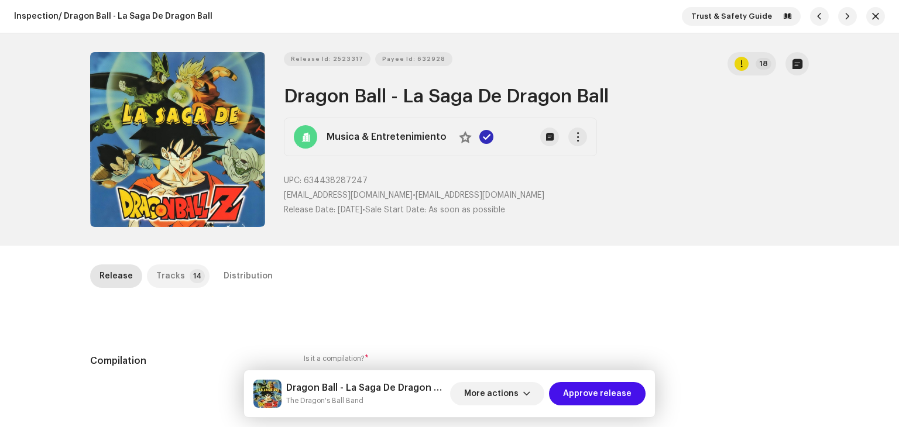
click at [177, 283] on p-tab "Tracks 14" at bounding box center [178, 275] width 63 height 23
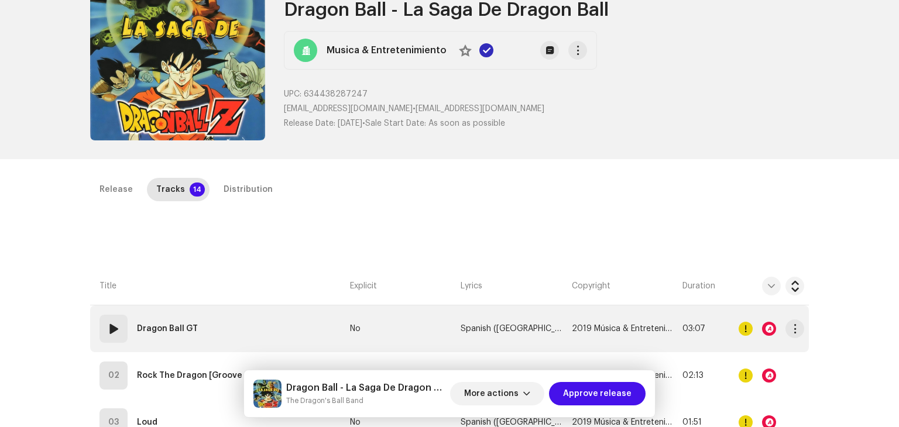
scroll to position [117, 0]
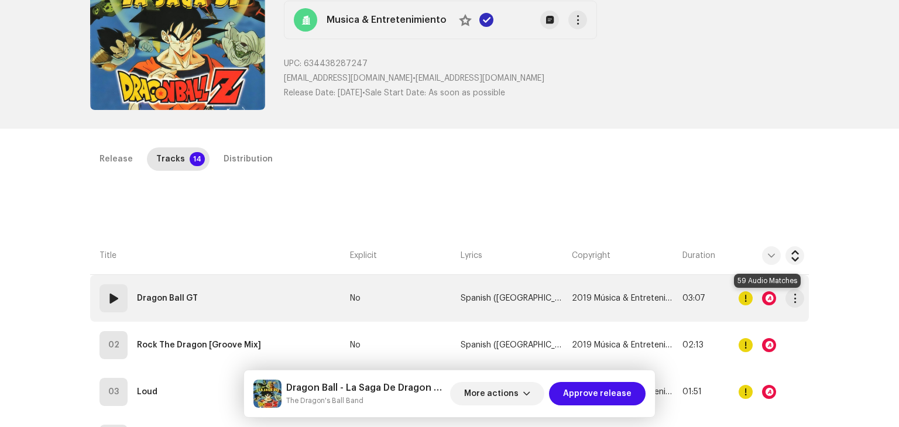
click at [765, 295] on div at bounding box center [769, 298] width 14 height 14
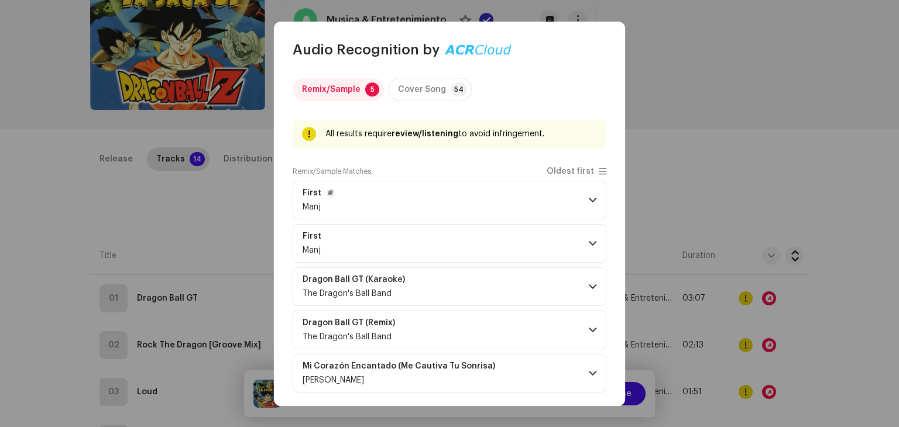
click at [586, 207] on p-accordion-header "First Manj" at bounding box center [450, 200] width 314 height 39
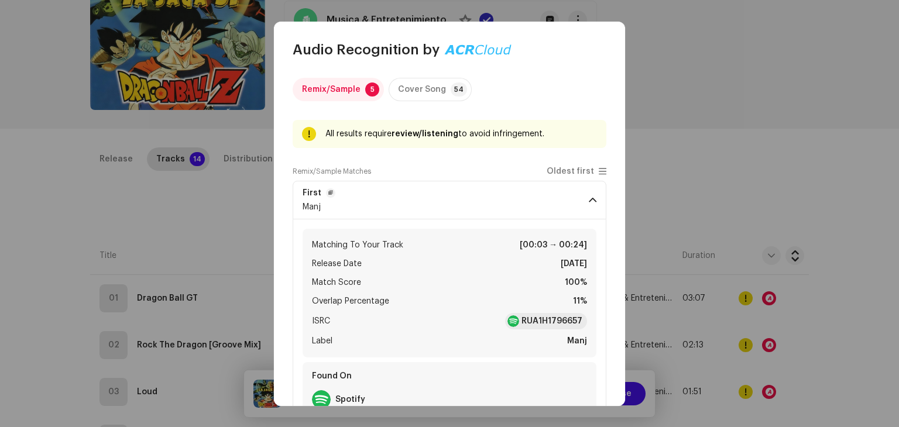
click at [586, 207] on p-accordion-header "First Manj" at bounding box center [450, 200] width 314 height 39
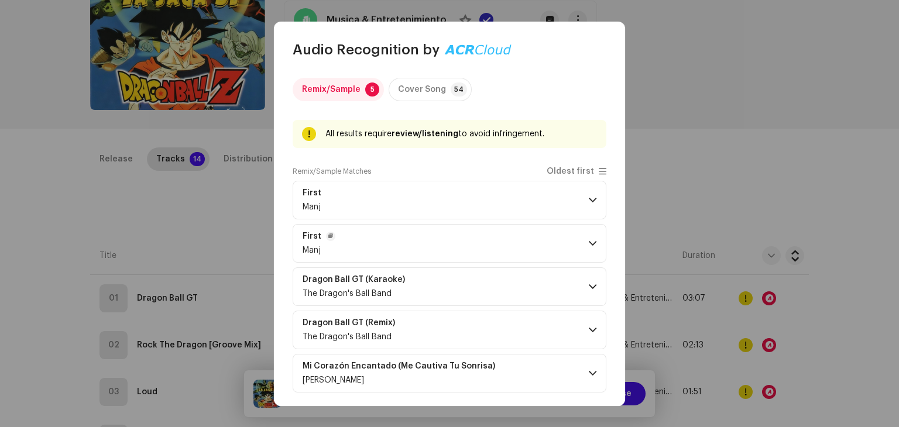
click at [575, 248] on p-accordion-header "First Manj" at bounding box center [450, 243] width 314 height 39
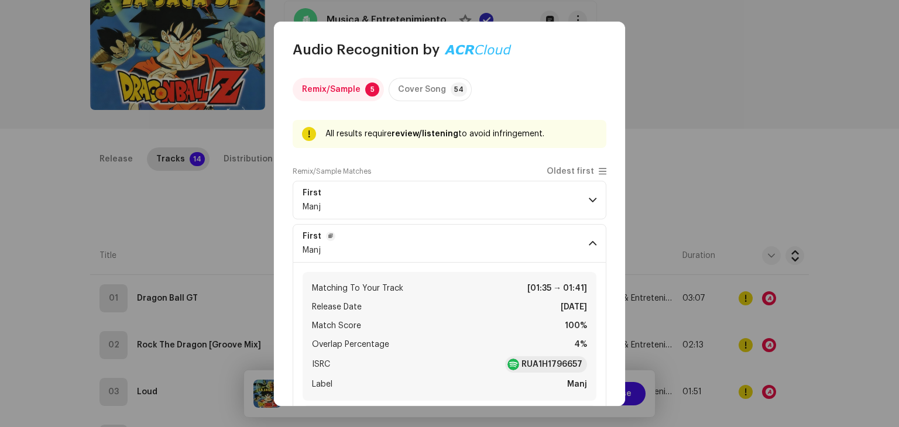
click at [575, 249] on p-accordion-header "First Manj" at bounding box center [450, 243] width 314 height 39
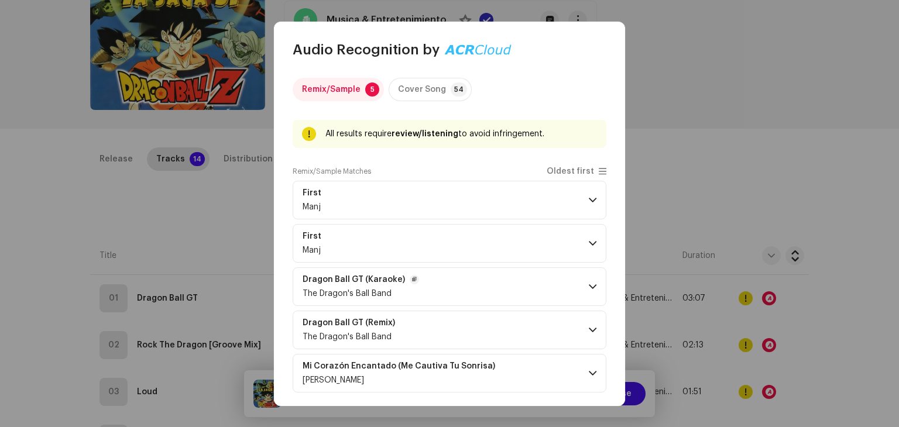
click at [578, 290] on p-accordion-header "Dragon Ball GT (Karaoke) The Dragon's Ball Band" at bounding box center [450, 286] width 314 height 39
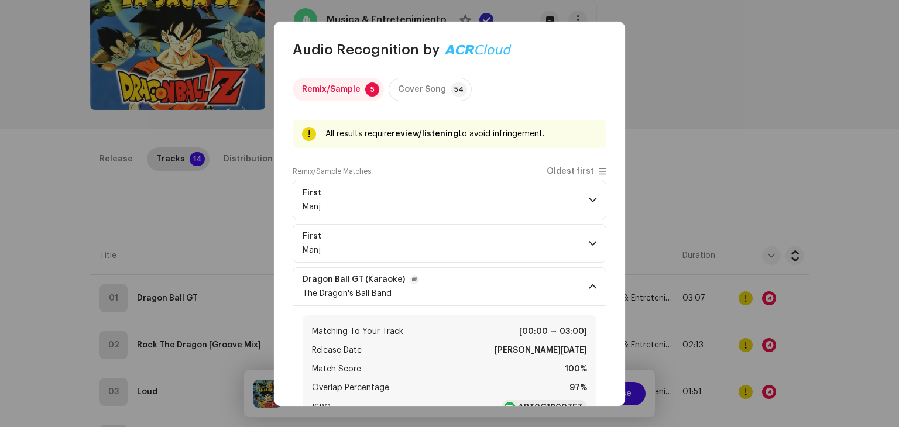
click at [578, 290] on p-accordion-header "Dragon Ball GT (Karaoke) The Dragon's Ball Band" at bounding box center [450, 286] width 314 height 39
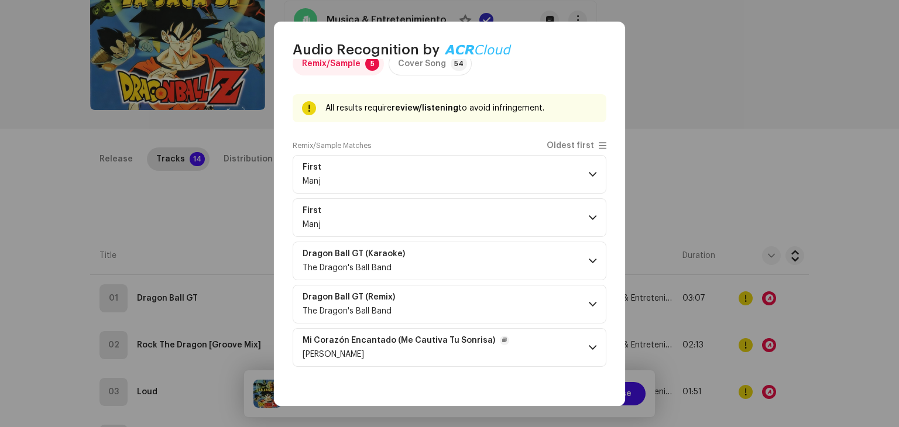
scroll to position [0, 0]
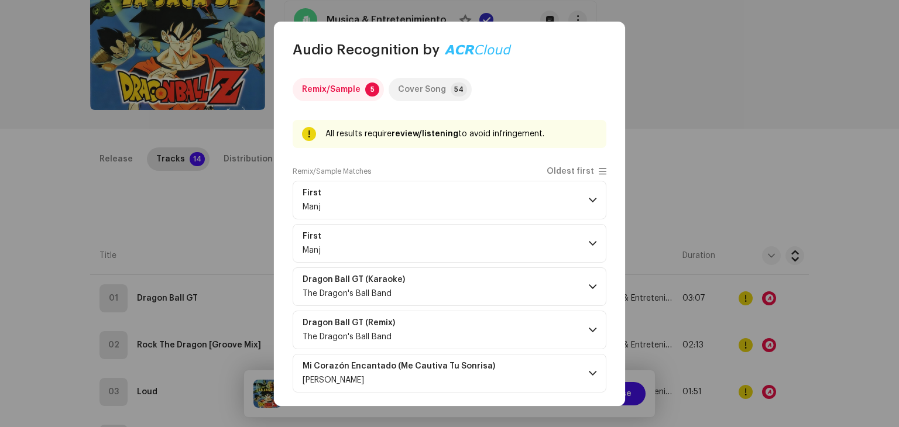
click at [442, 95] on p-tab "Cover Song 54" at bounding box center [429, 89] width 83 height 23
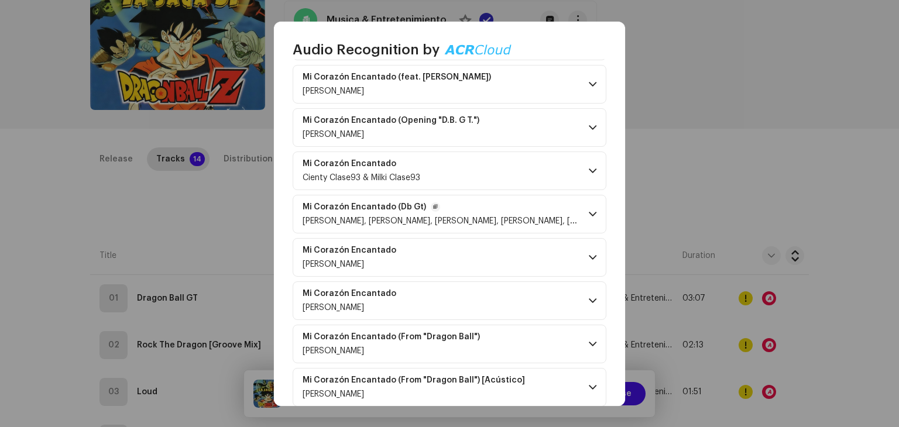
scroll to position [293, 0]
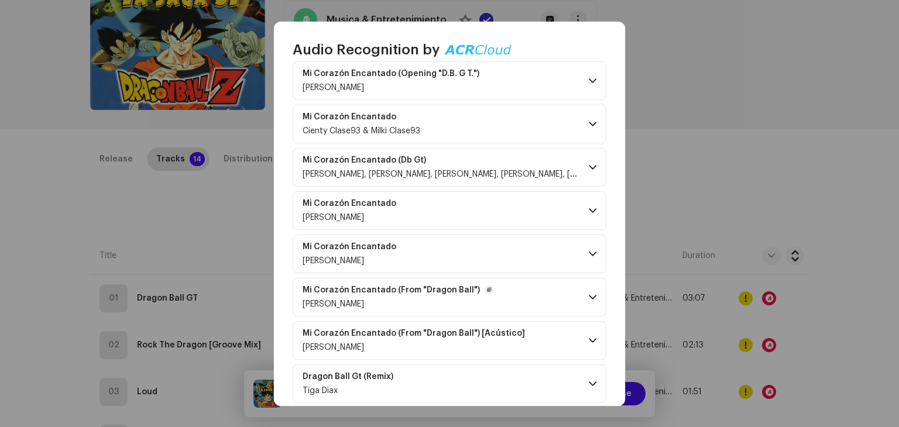
click at [589, 298] on span at bounding box center [593, 297] width 8 height 9
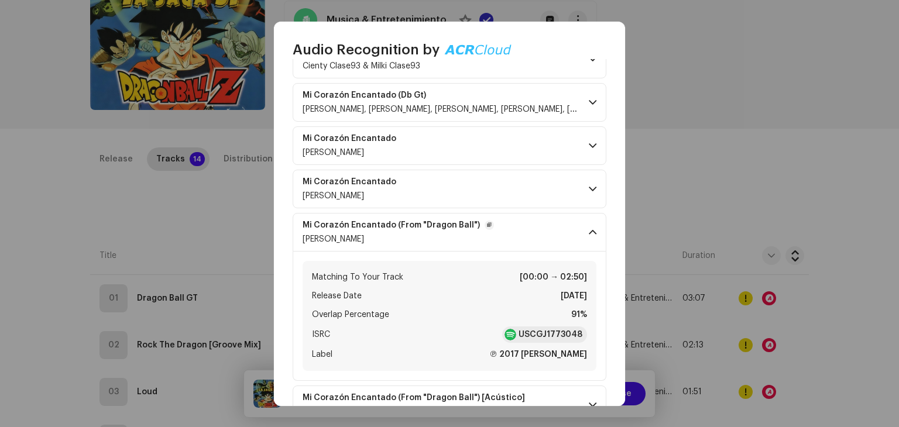
scroll to position [410, 0]
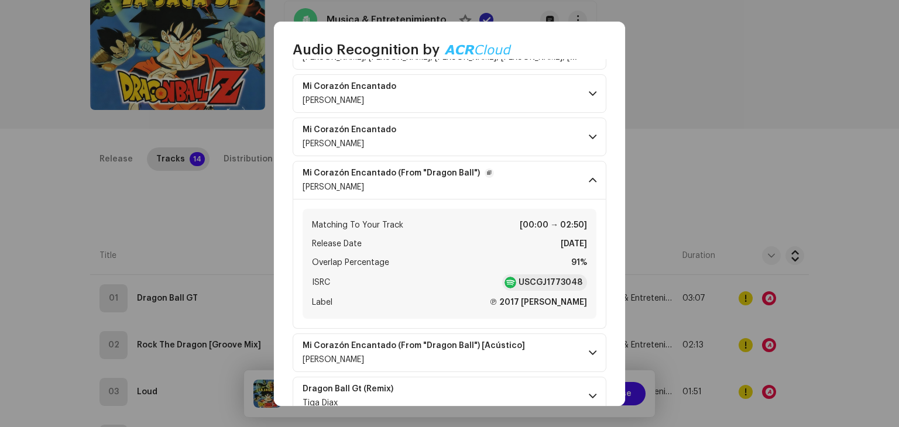
click at [574, 187] on p-accordion-header "Mi Corazón Encantado (From "Dragon Ball") [PERSON_NAME]" at bounding box center [450, 180] width 314 height 39
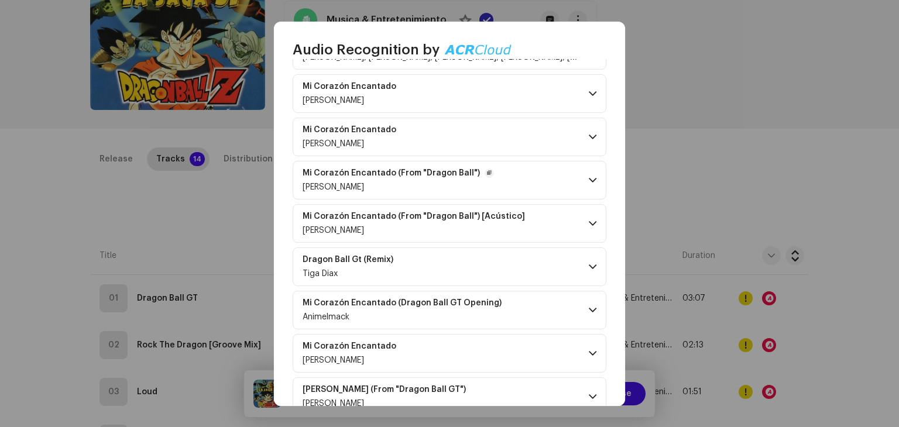
click at [574, 187] on p-accordion-header "Mi Corazón Encantado (From "Dragon Ball") [PERSON_NAME]" at bounding box center [450, 180] width 314 height 39
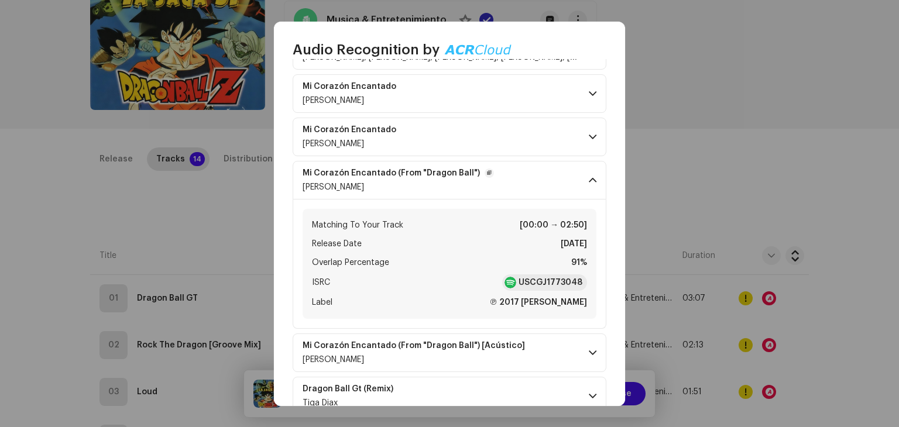
click at [574, 187] on p-accordion-header "Mi Corazón Encantado (From "Dragon Ball") [PERSON_NAME]" at bounding box center [450, 180] width 314 height 39
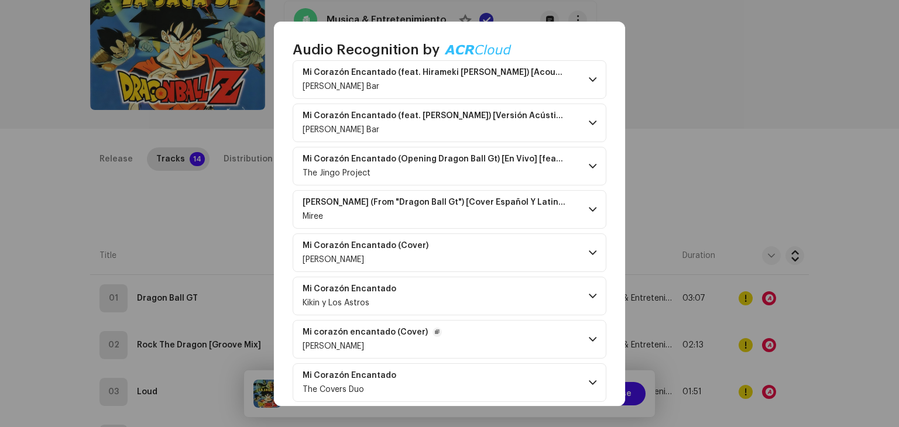
scroll to position [1053, 0]
